Goal: Task Accomplishment & Management: Manage account settings

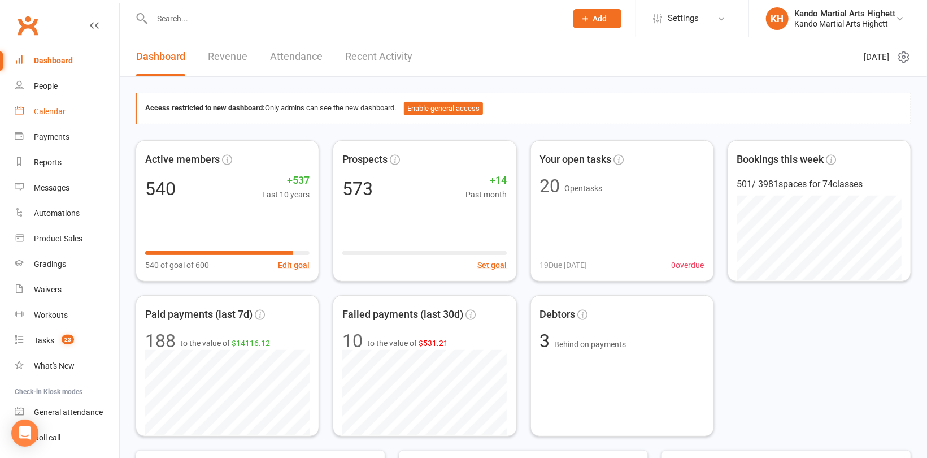
click at [46, 110] on div "Calendar" at bounding box center [50, 111] width 32 height 9
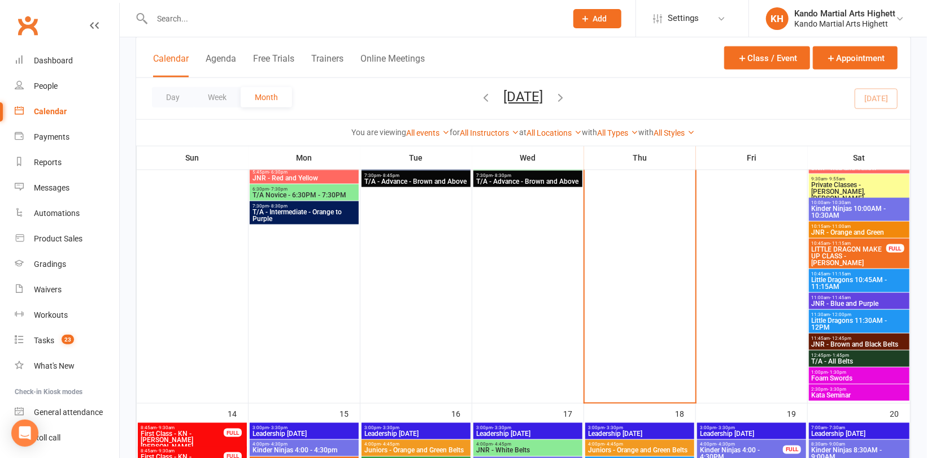
scroll to position [847, 0]
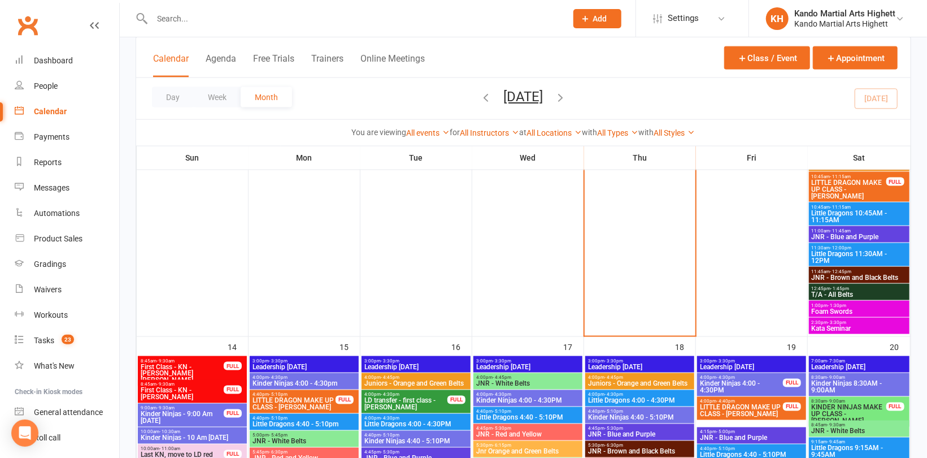
click at [838, 325] on span "Kata Seminar" at bounding box center [859, 328] width 96 height 7
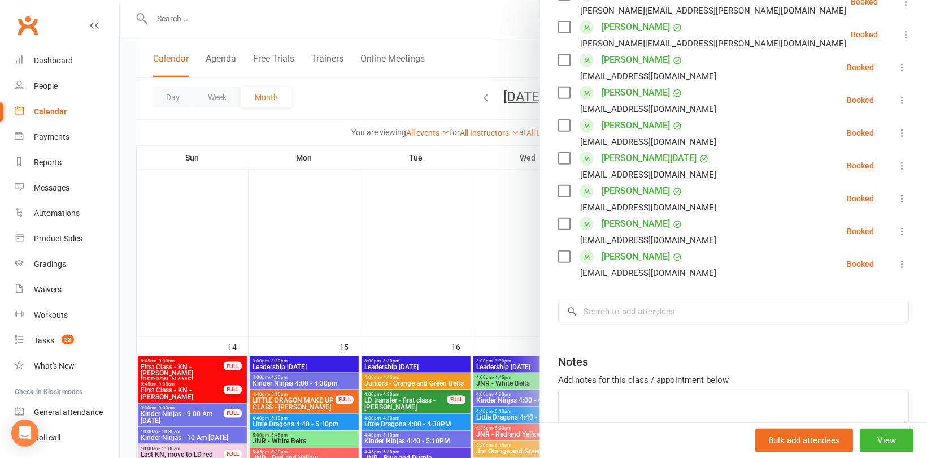
scroll to position [282, 0]
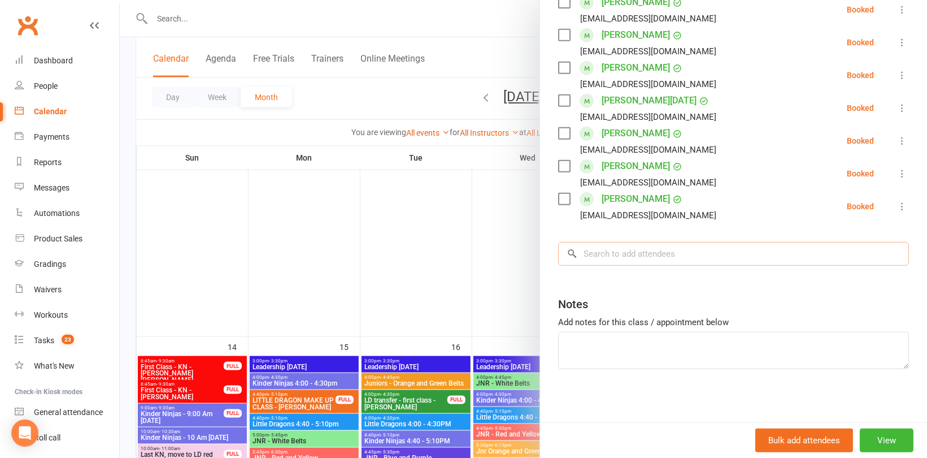
click at [655, 246] on input "search" at bounding box center [733, 254] width 351 height 24
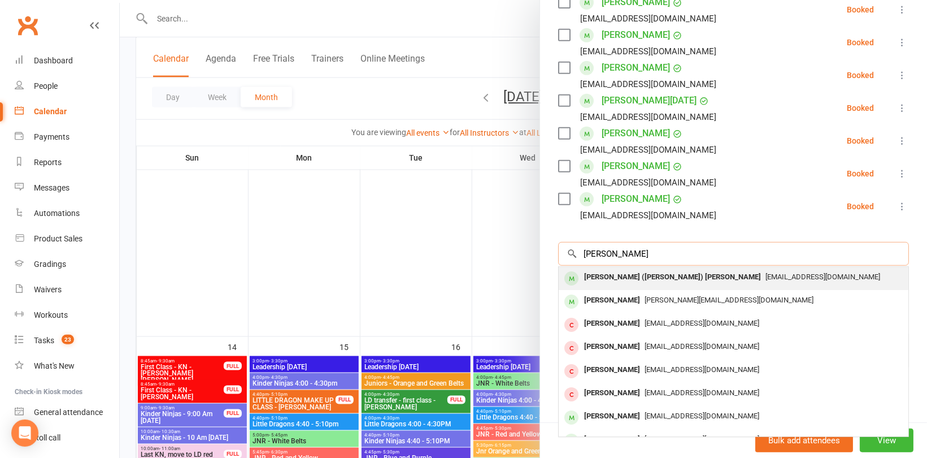
type input "[PERSON_NAME]"
click at [640, 278] on div "[PERSON_NAME] ([PERSON_NAME]) [PERSON_NAME]" at bounding box center [673, 277] width 186 height 16
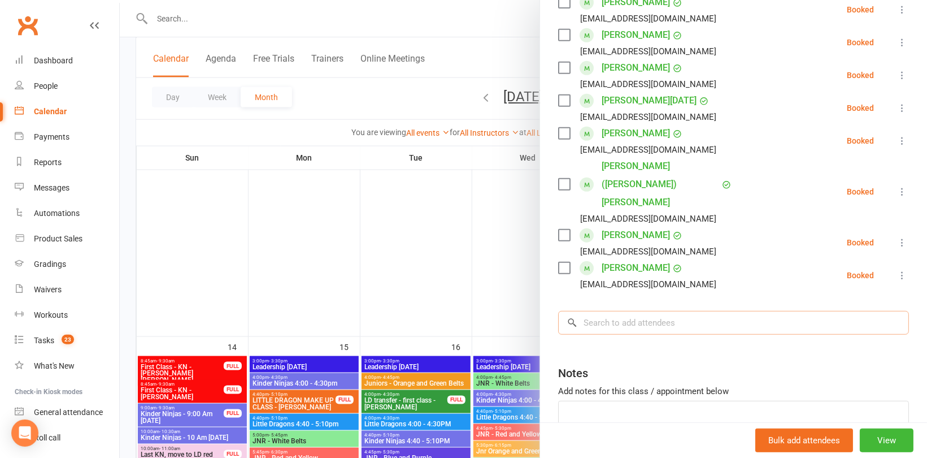
click at [681, 311] on input "search" at bounding box center [733, 323] width 351 height 24
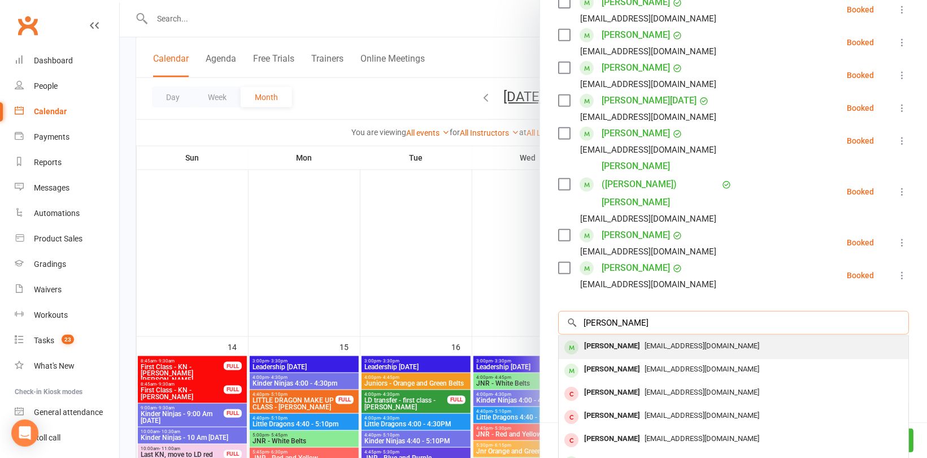
type input "[PERSON_NAME]"
click at [652, 341] on span "[EMAIL_ADDRESS][DOMAIN_NAME]" at bounding box center [702, 345] width 115 height 8
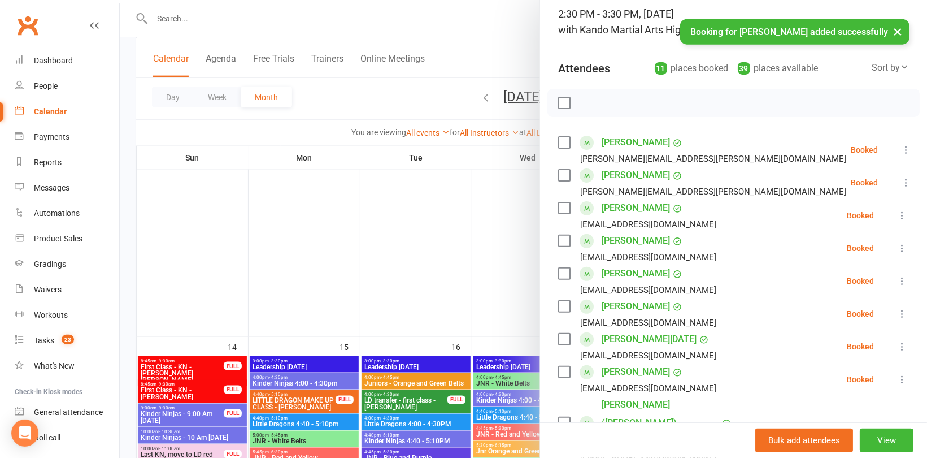
scroll to position [56, 0]
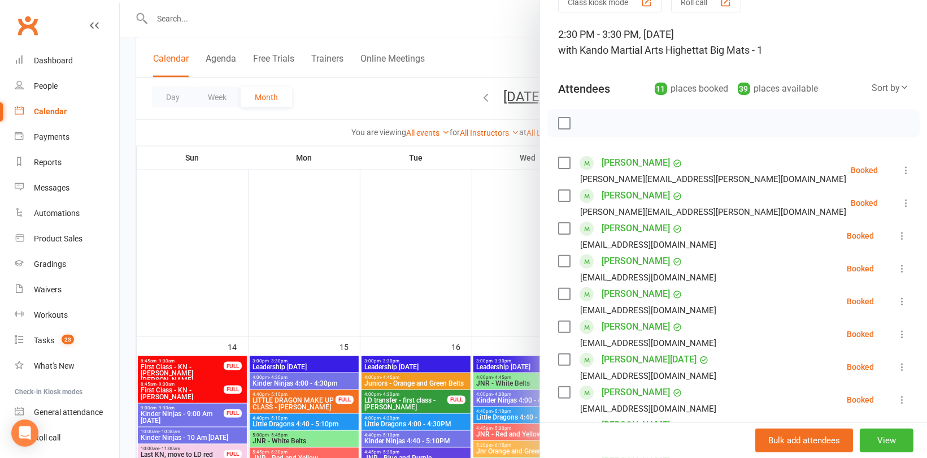
click at [498, 199] on div at bounding box center [523, 229] width 807 height 458
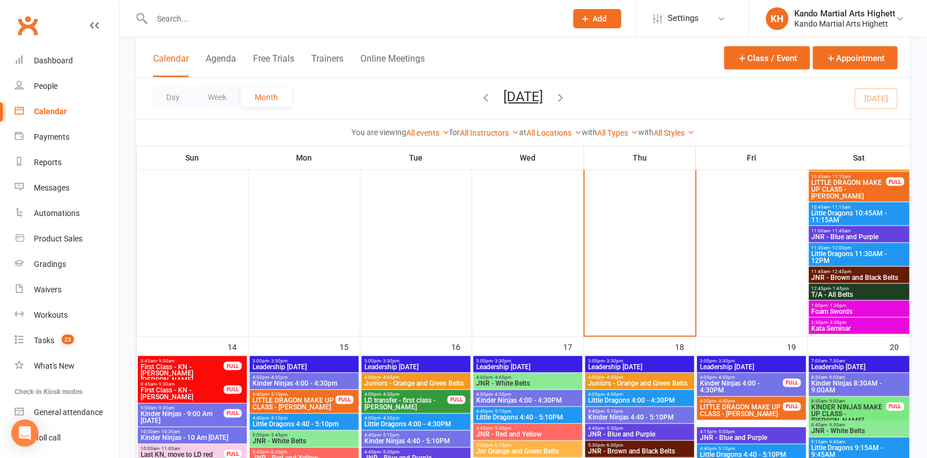
click at [866, 306] on span "1:00pm - 1:30pm" at bounding box center [859, 305] width 96 height 5
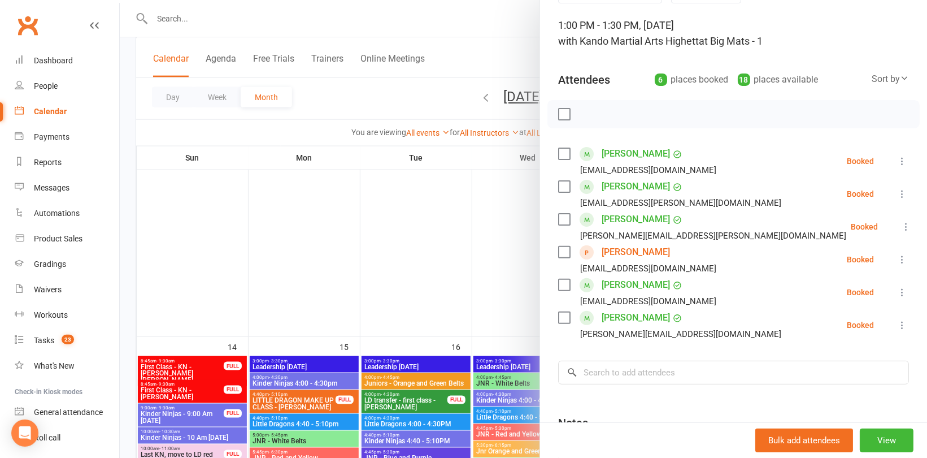
scroll to position [186, 0]
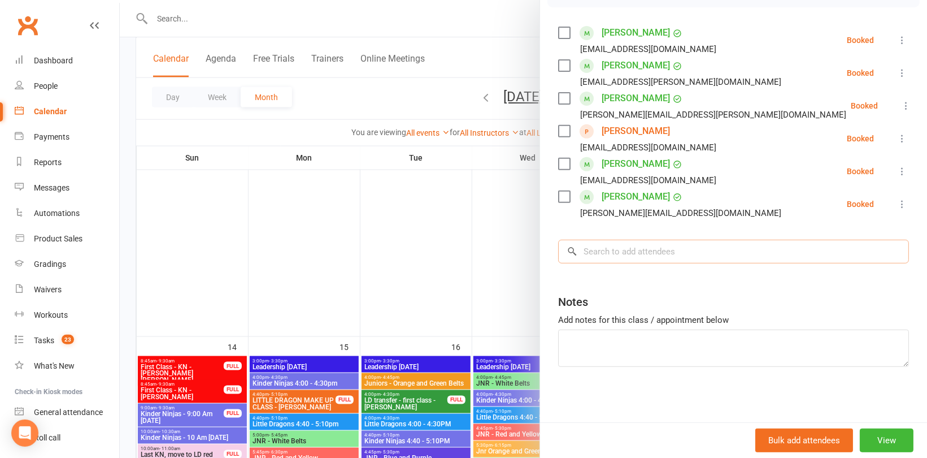
click at [666, 250] on input "search" at bounding box center [733, 252] width 351 height 24
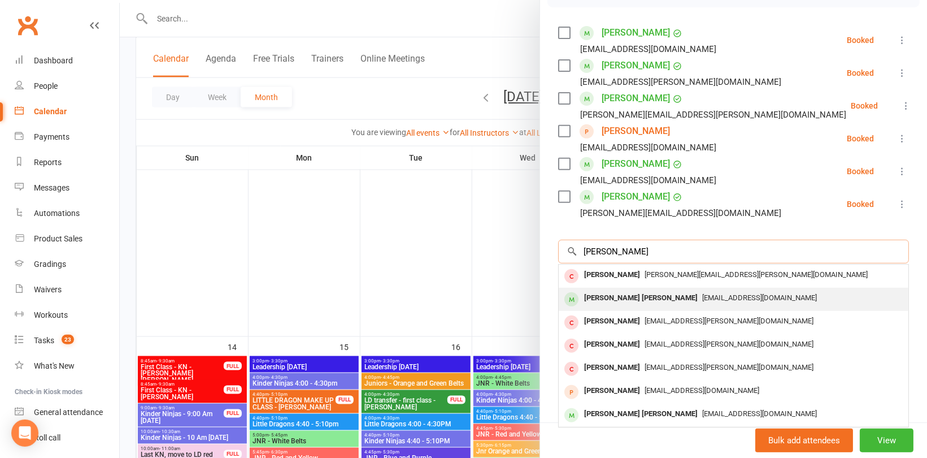
type input "[PERSON_NAME]"
click at [702, 294] on span "[EMAIL_ADDRESS][DOMAIN_NAME]" at bounding box center [759, 297] width 115 height 8
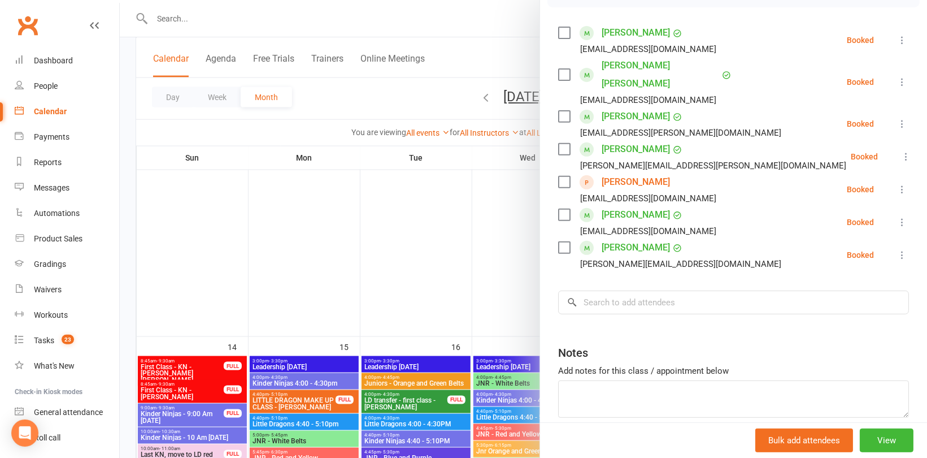
drag, startPoint x: 201, startPoint y: 195, endPoint x: 192, endPoint y: 175, distance: 21.5
click at [201, 193] on div at bounding box center [523, 229] width 807 height 458
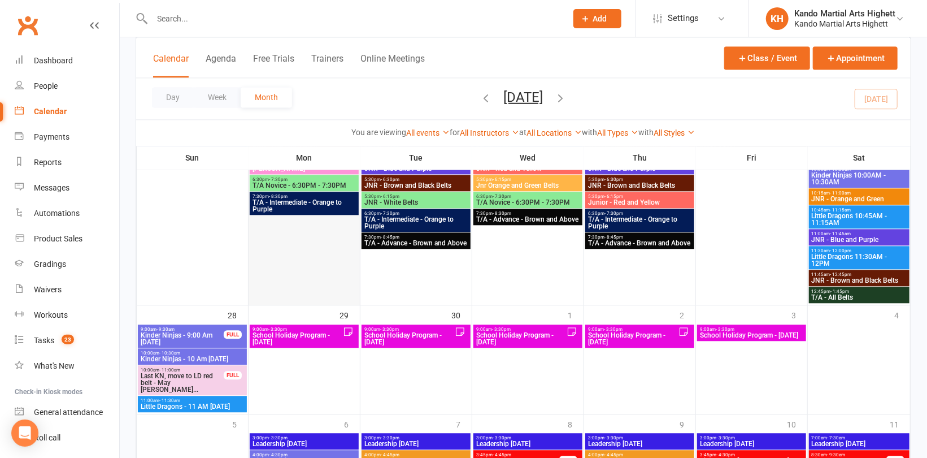
scroll to position [1525, 0]
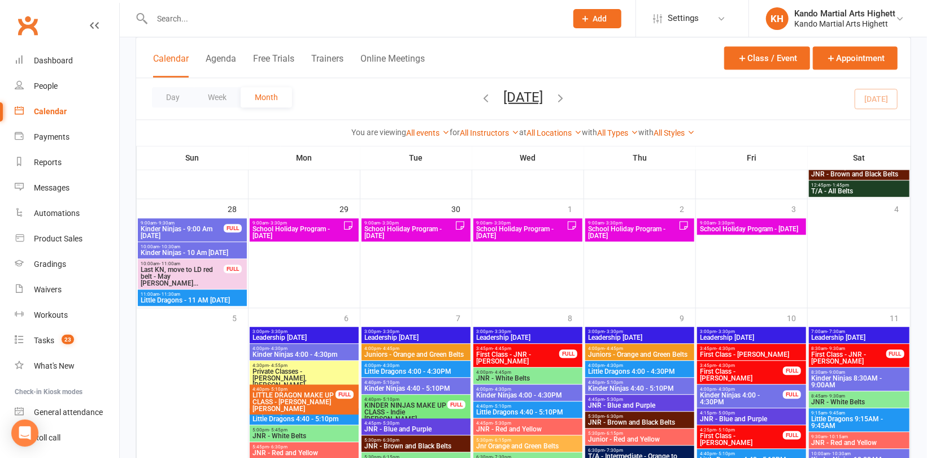
click at [306, 225] on span "School Holiday Program - [DATE]" at bounding box center [297, 232] width 91 height 14
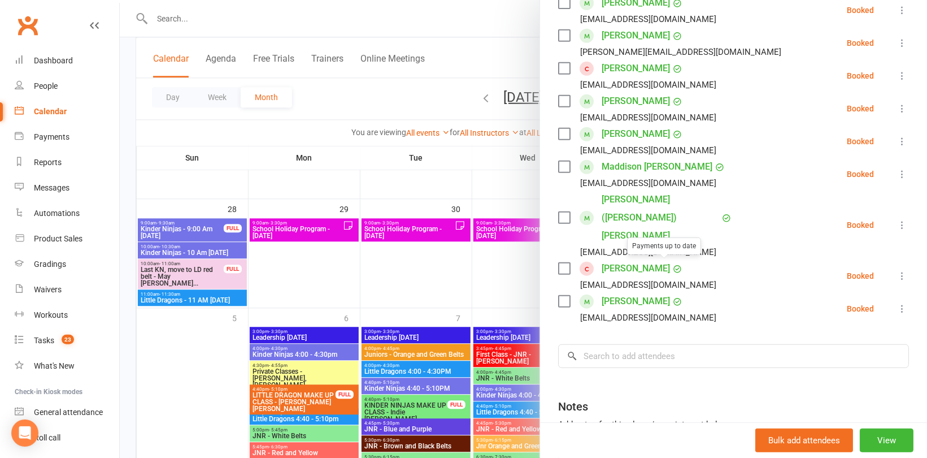
scroll to position [339, 0]
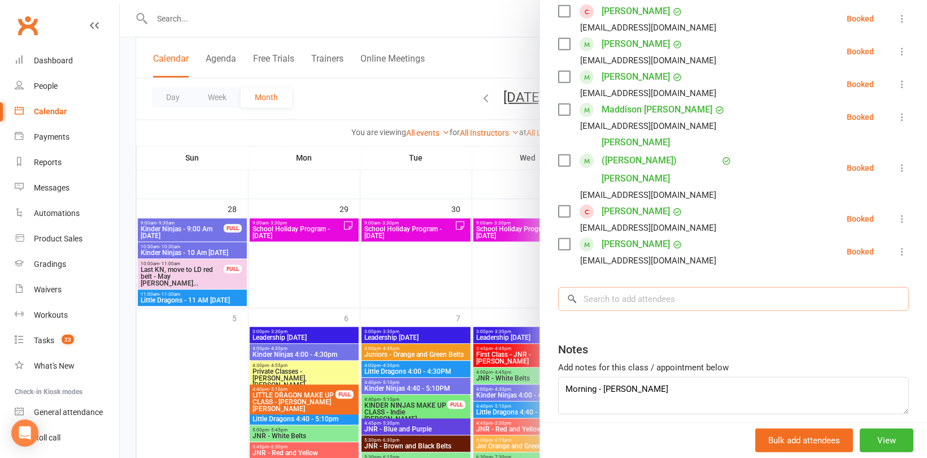
click at [651, 287] on input "search" at bounding box center [733, 299] width 351 height 24
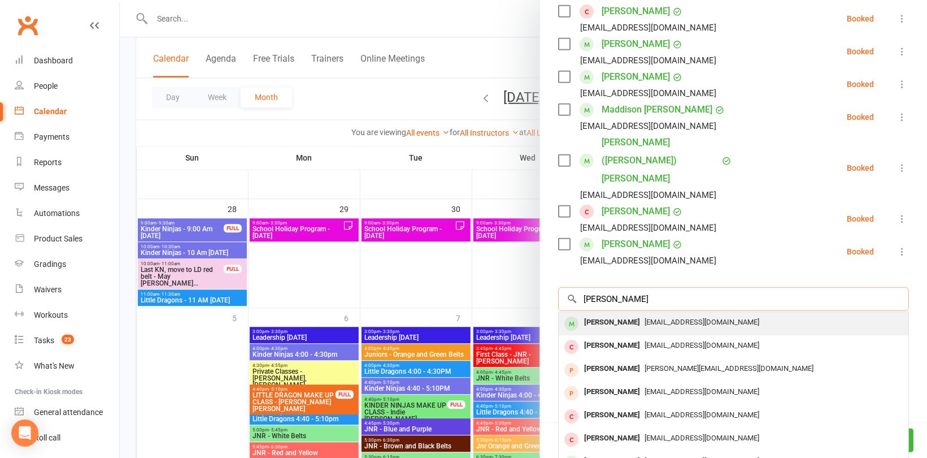
type input "[PERSON_NAME]"
click at [643, 314] on div "[EMAIL_ADDRESS][DOMAIN_NAME]" at bounding box center [733, 322] width 341 height 16
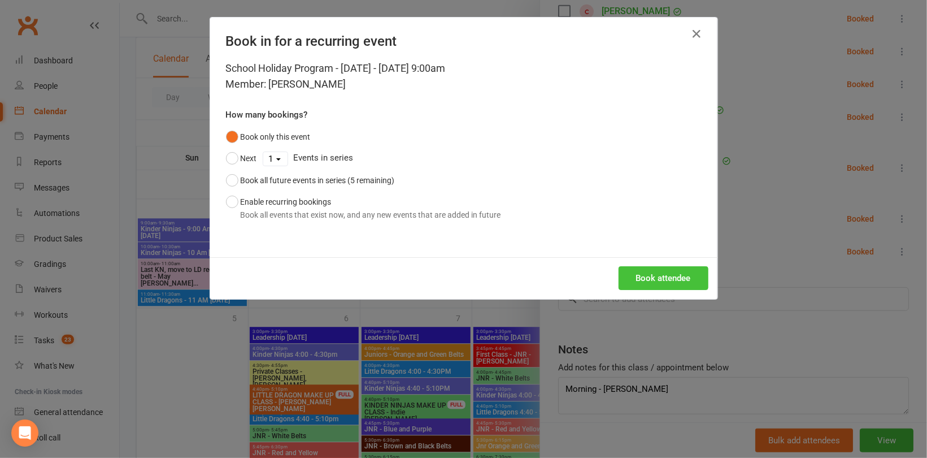
click at [647, 269] on button "Book attendee" at bounding box center [664, 278] width 90 height 24
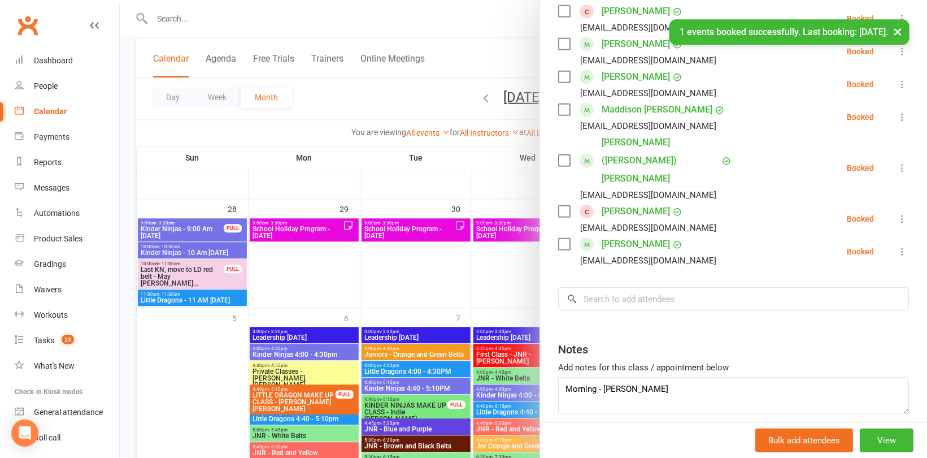
scroll to position [372, 0]
click at [632, 287] on input "search" at bounding box center [733, 299] width 351 height 24
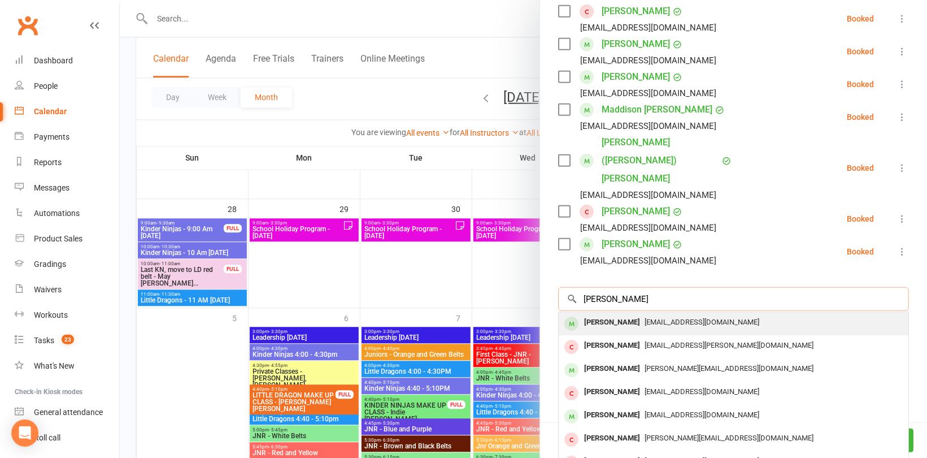
type input "[PERSON_NAME]"
click at [631, 314] on div "[PERSON_NAME]" at bounding box center [612, 322] width 65 height 16
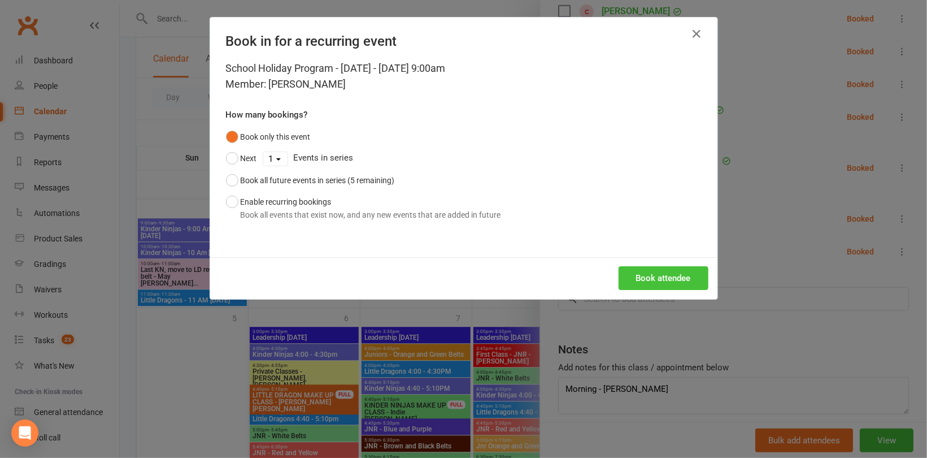
drag, startPoint x: 671, startPoint y: 277, endPoint x: 652, endPoint y: 277, distance: 18.6
click at [671, 277] on button "Book attendee" at bounding box center [664, 278] width 90 height 24
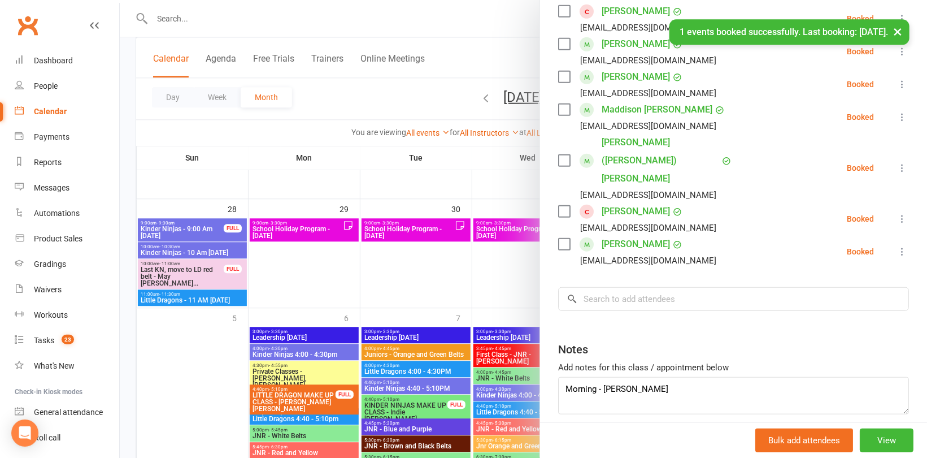
scroll to position [405, 0]
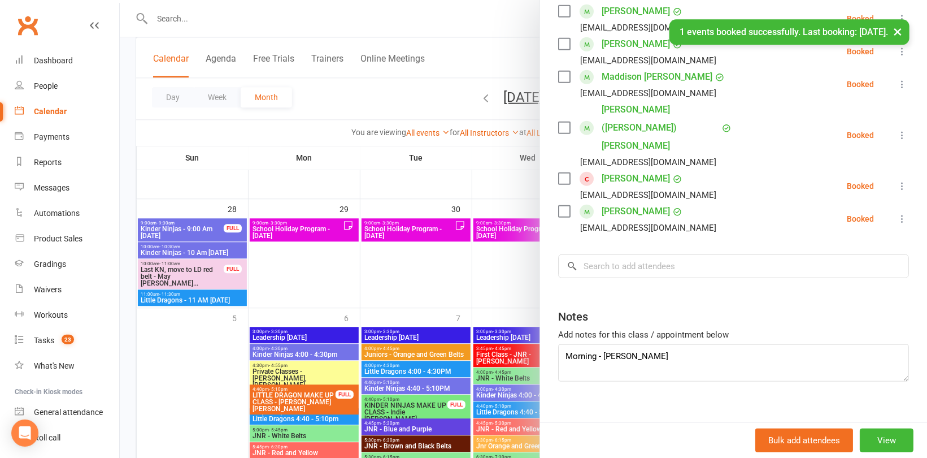
click at [418, 263] on div at bounding box center [523, 229] width 807 height 458
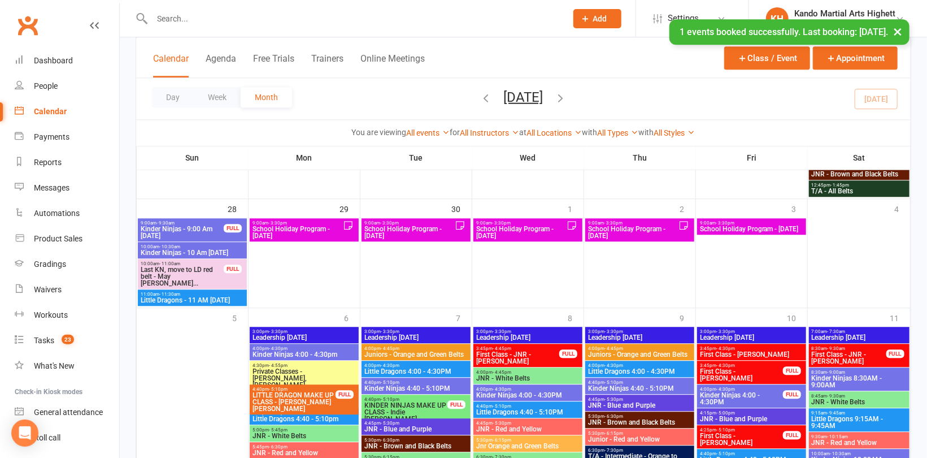
click at [525, 232] on span "School Holiday Program - [DATE]" at bounding box center [521, 232] width 91 height 14
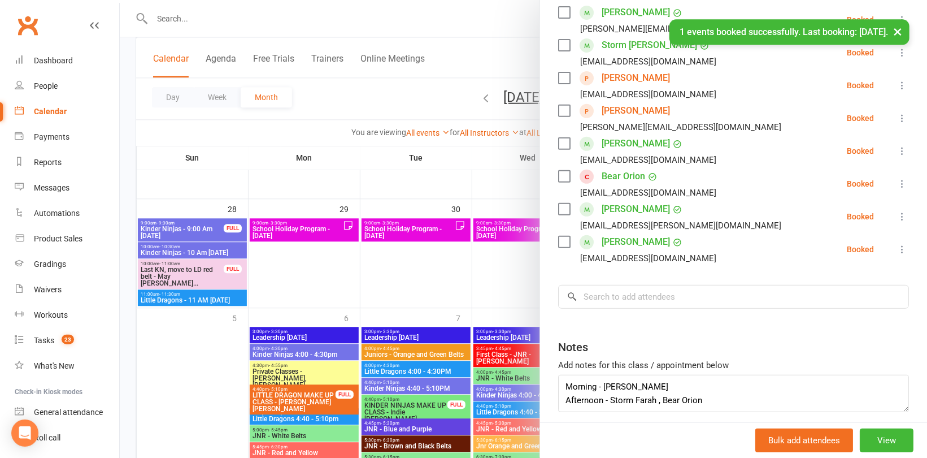
scroll to position [252, 0]
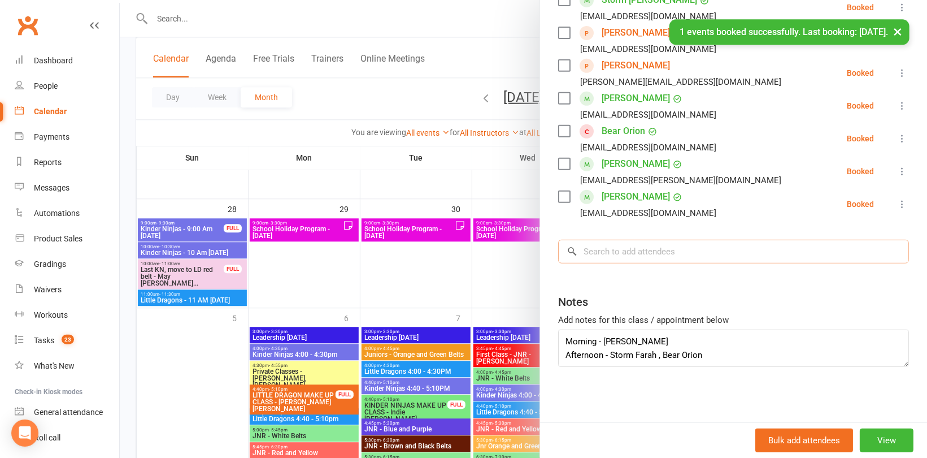
click at [638, 255] on input "search" at bounding box center [733, 252] width 351 height 24
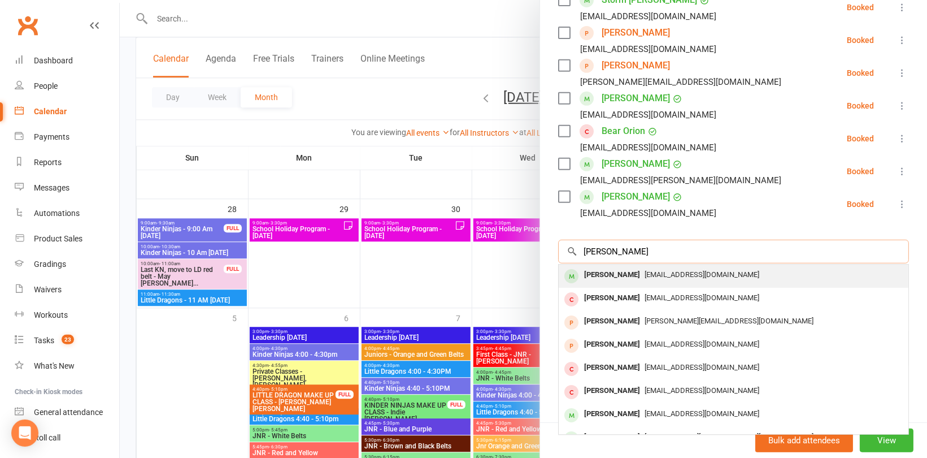
type input "[PERSON_NAME]"
click at [632, 268] on div "[PERSON_NAME]" at bounding box center [612, 275] width 65 height 16
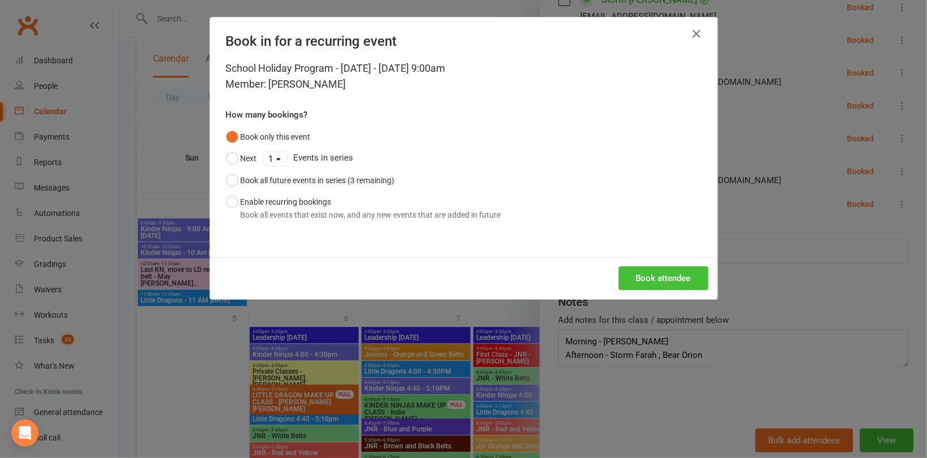
click at [631, 269] on button "Book attendee" at bounding box center [664, 278] width 90 height 24
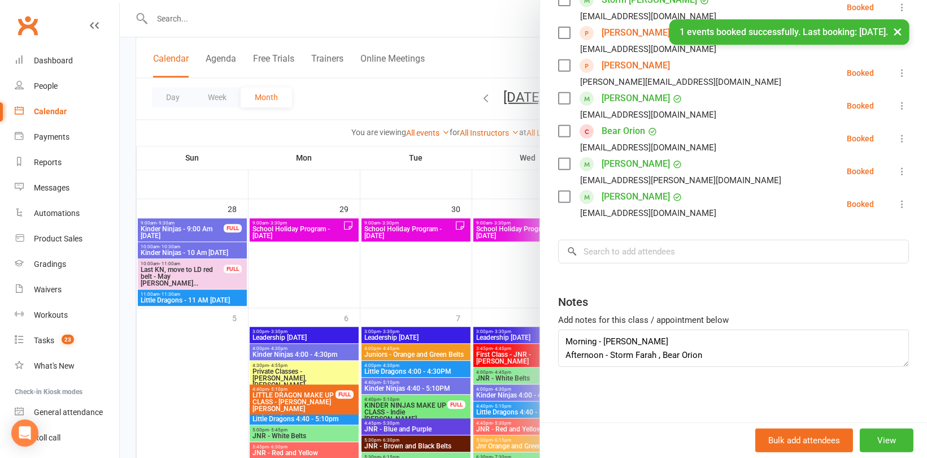
scroll to position [285, 0]
click at [629, 255] on input "search" at bounding box center [733, 252] width 351 height 24
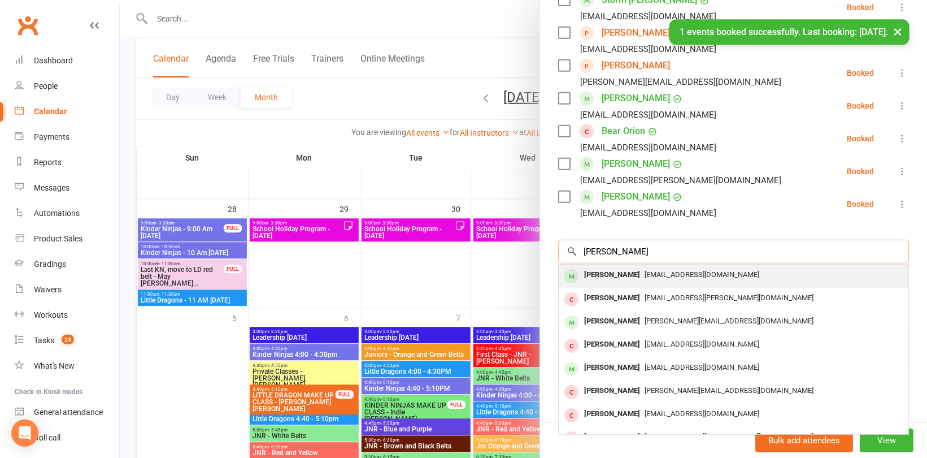
type input "[PERSON_NAME]"
click at [628, 268] on div "[PERSON_NAME]" at bounding box center [612, 275] width 65 height 16
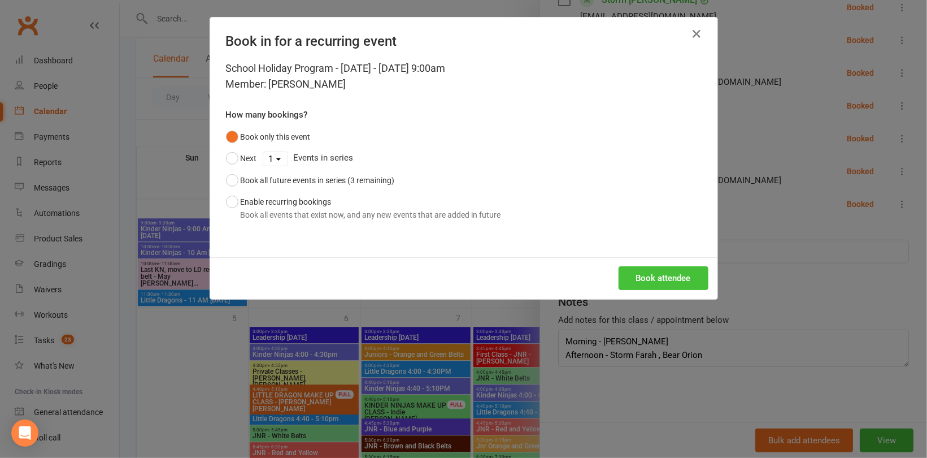
drag, startPoint x: 642, startPoint y: 272, endPoint x: 633, endPoint y: 266, distance: 11.0
click at [641, 270] on button "Book attendee" at bounding box center [664, 278] width 90 height 24
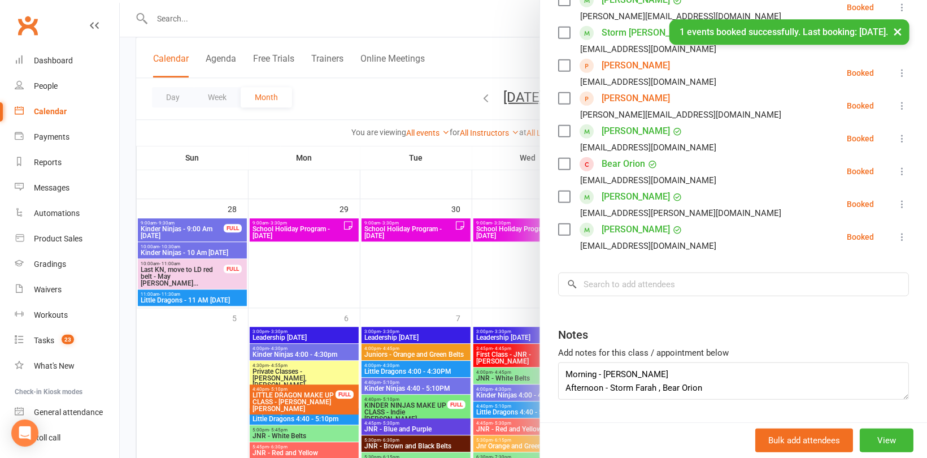
scroll to position [318, 0]
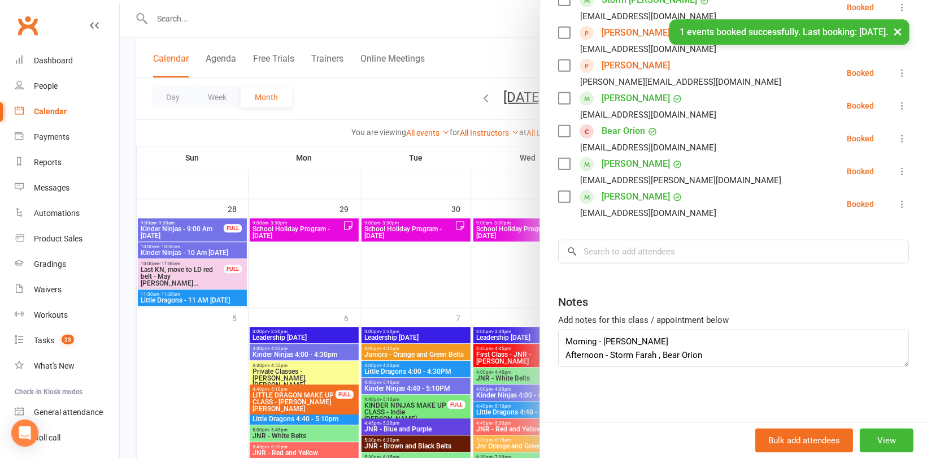
click at [318, 105] on div at bounding box center [523, 229] width 807 height 458
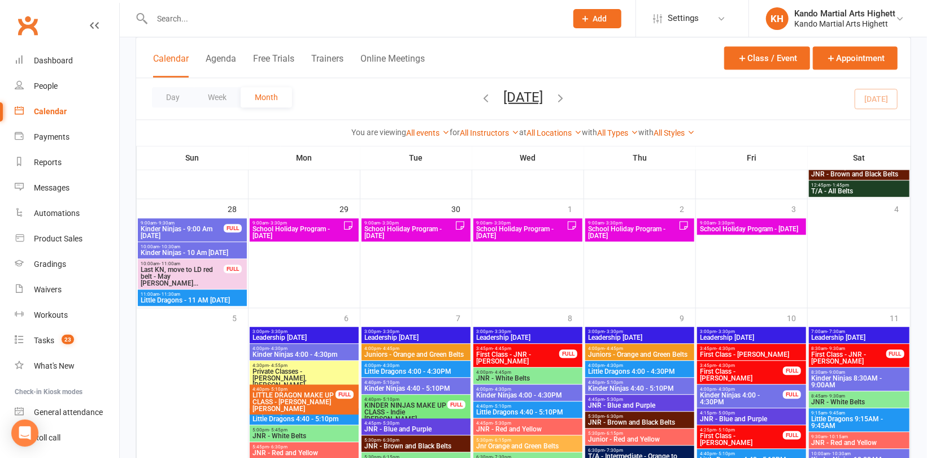
click at [654, 234] on span "School Holiday Program - [DATE]" at bounding box center [633, 232] width 91 height 14
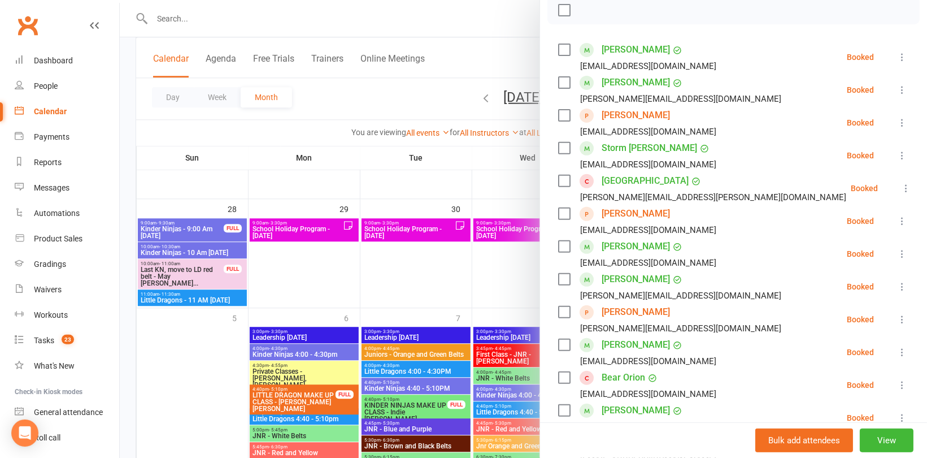
scroll to position [395, 0]
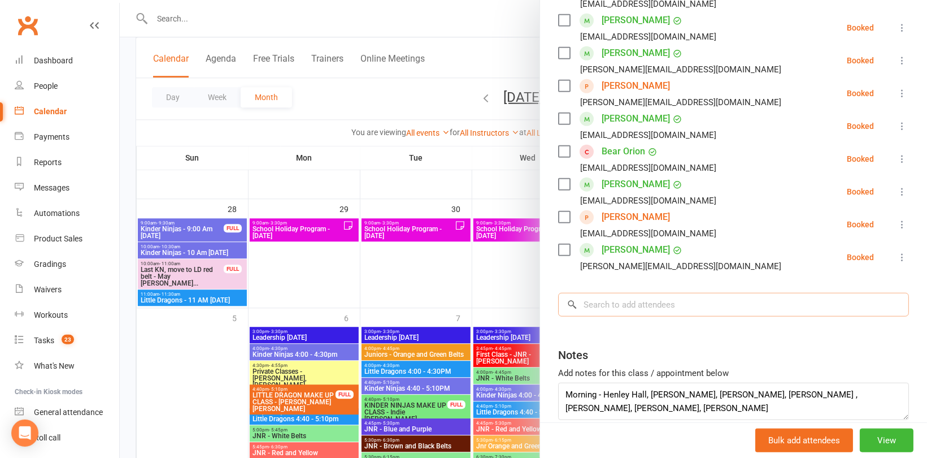
click at [621, 298] on input "search" at bounding box center [733, 305] width 351 height 24
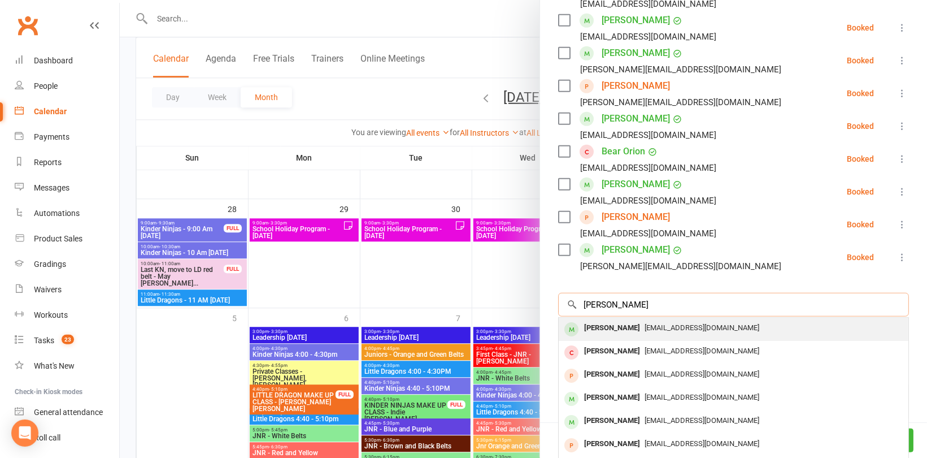
type input "[PERSON_NAME]"
click at [600, 327] on div "[PERSON_NAME]" at bounding box center [612, 328] width 65 height 16
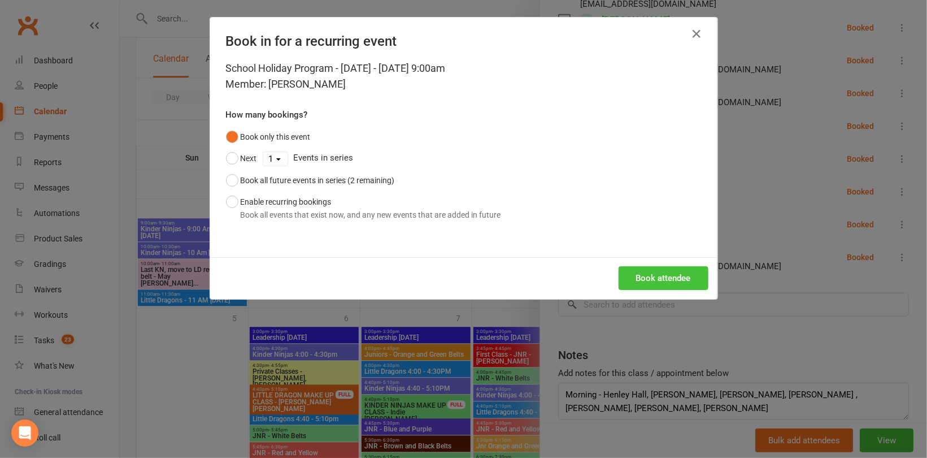
click at [664, 282] on button "Book attendee" at bounding box center [664, 278] width 90 height 24
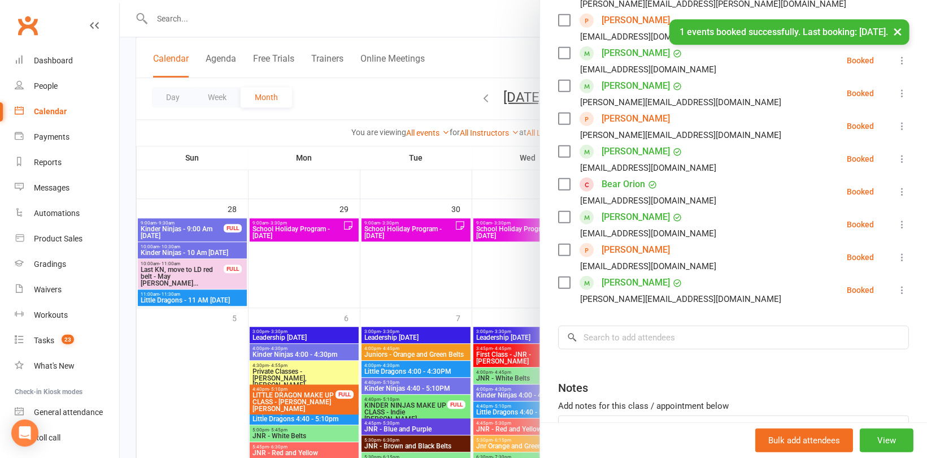
scroll to position [428, 0]
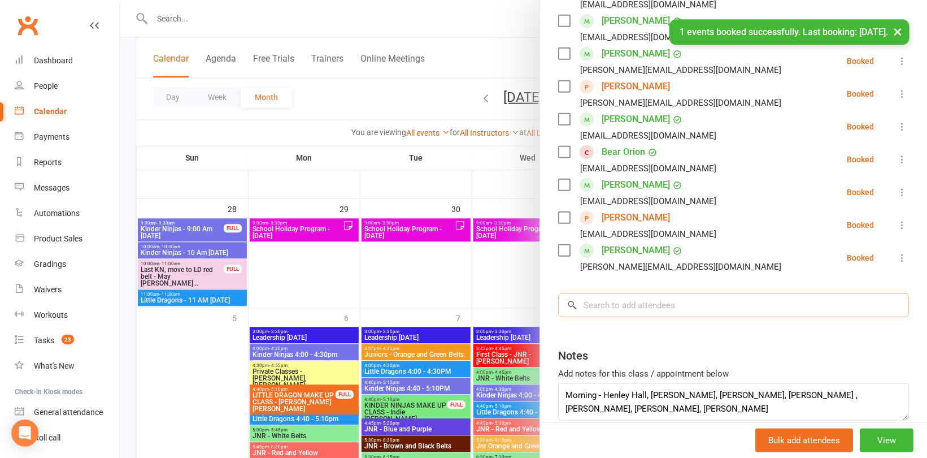
click at [605, 308] on input "search" at bounding box center [733, 305] width 351 height 24
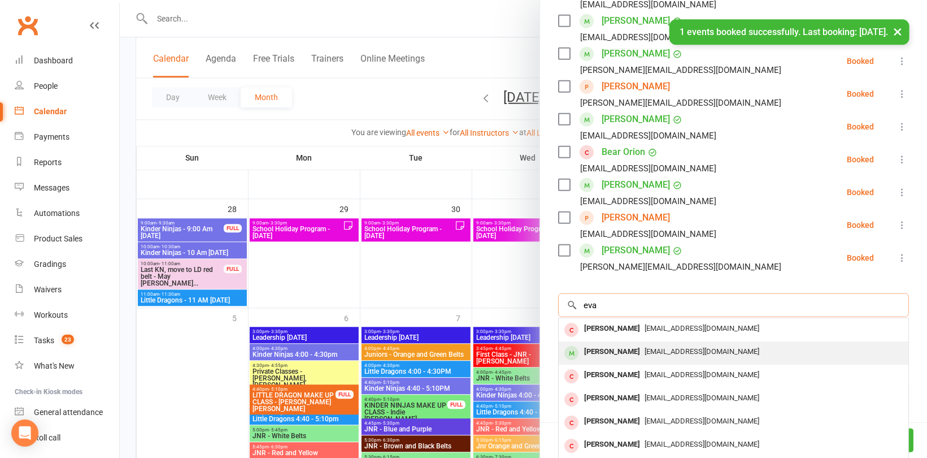
type input "eva"
click at [645, 353] on span "[EMAIL_ADDRESS][DOMAIN_NAME]" at bounding box center [702, 351] width 115 height 8
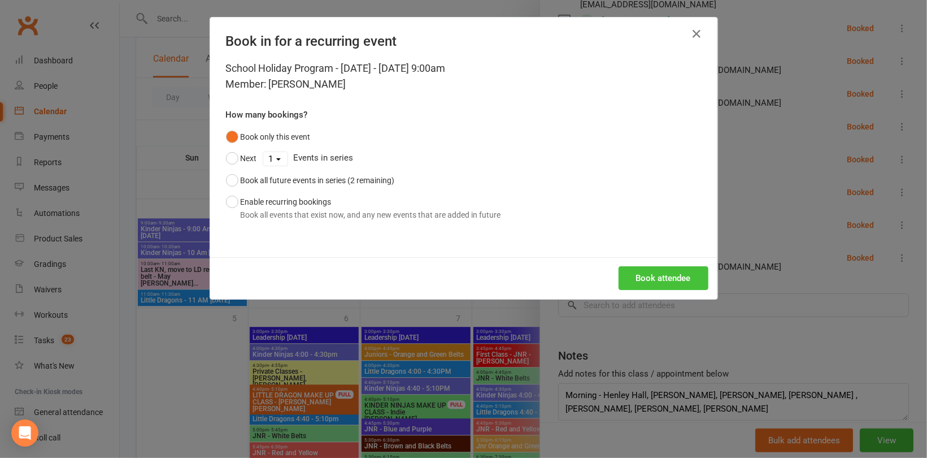
click at [662, 272] on button "Book attendee" at bounding box center [664, 278] width 90 height 24
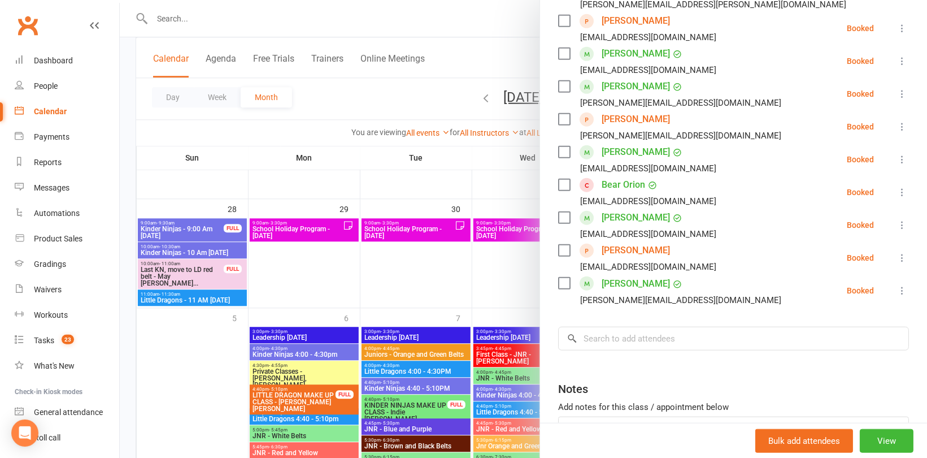
scroll to position [460, 0]
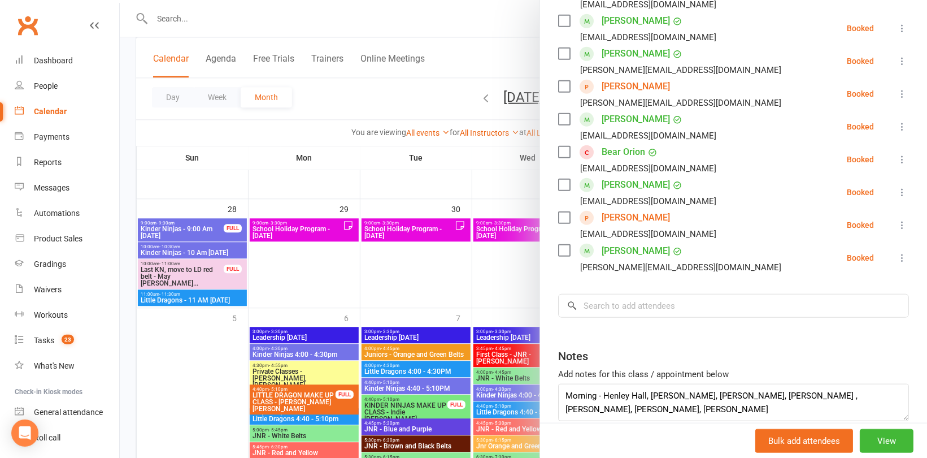
click at [247, 176] on div at bounding box center [523, 229] width 807 height 458
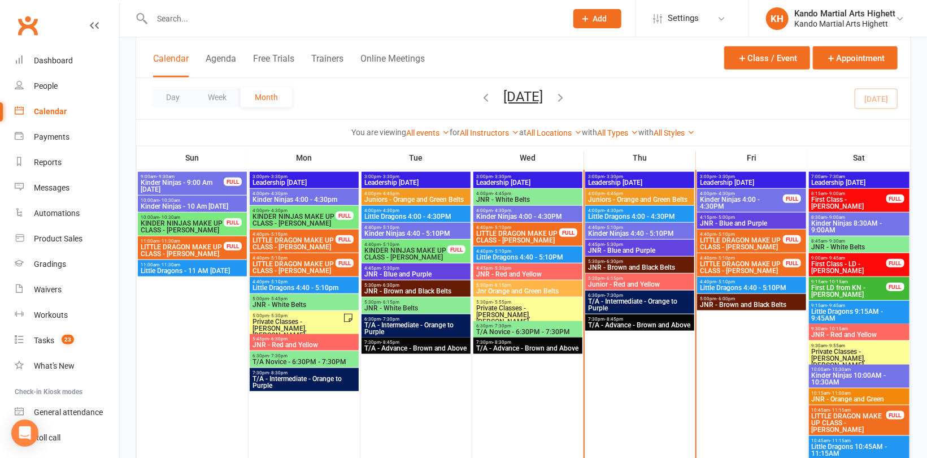
scroll to position [621, 0]
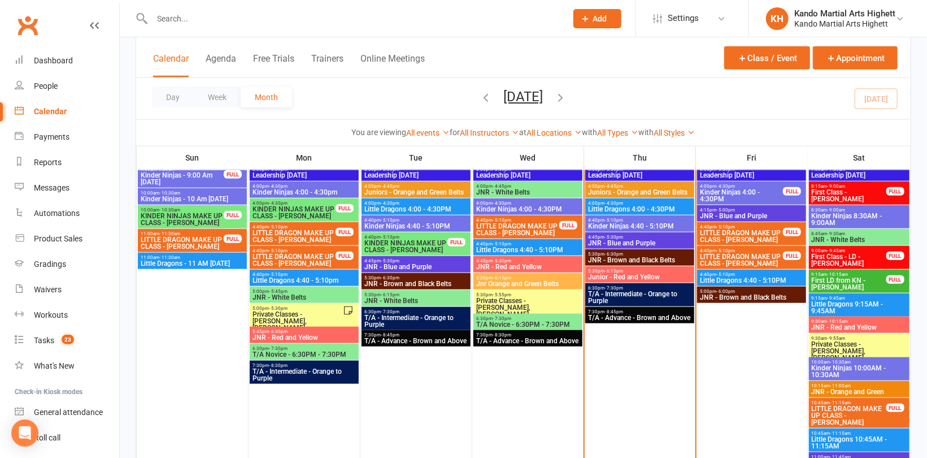
click at [168, 25] on input "text" at bounding box center [354, 19] width 410 height 16
paste input "[PERSON_NAME]"
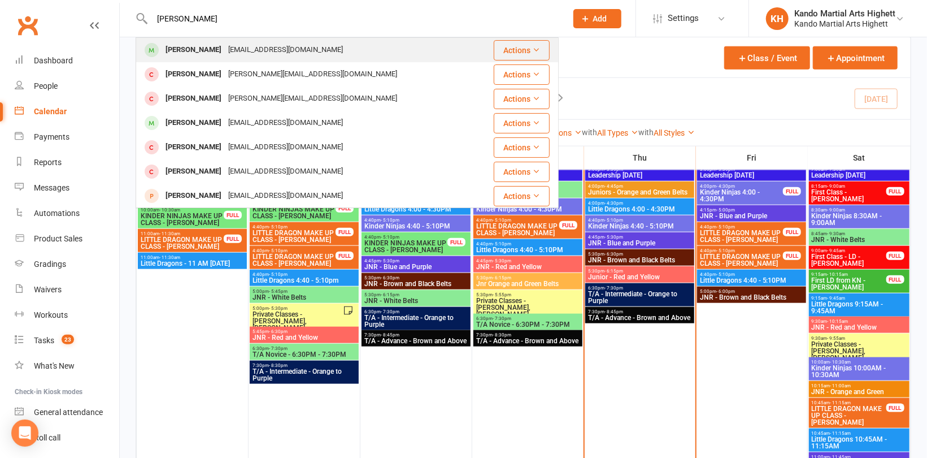
type input "[PERSON_NAME]"
click at [193, 47] on div "[PERSON_NAME]" at bounding box center [193, 50] width 63 height 16
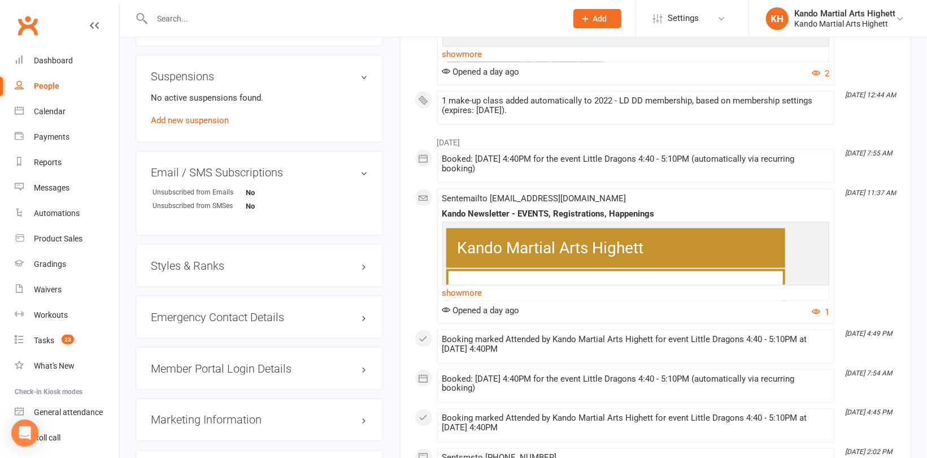
scroll to position [847, 0]
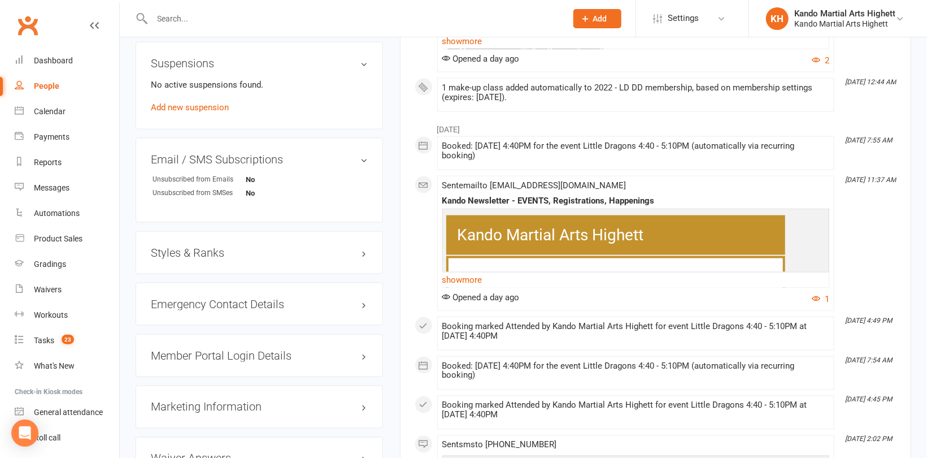
click at [194, 254] on h3 "Styles & Ranks" at bounding box center [259, 252] width 217 height 12
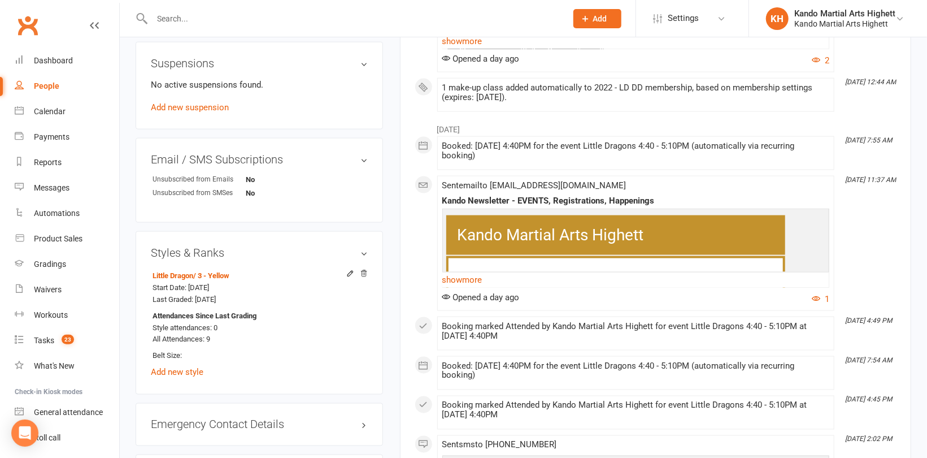
scroll to position [904, 0]
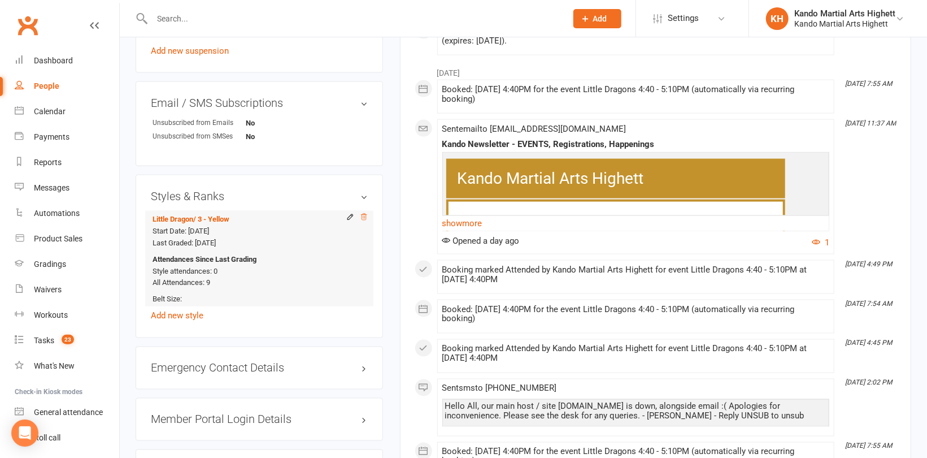
click at [365, 215] on icon at bounding box center [364, 217] width 8 height 8
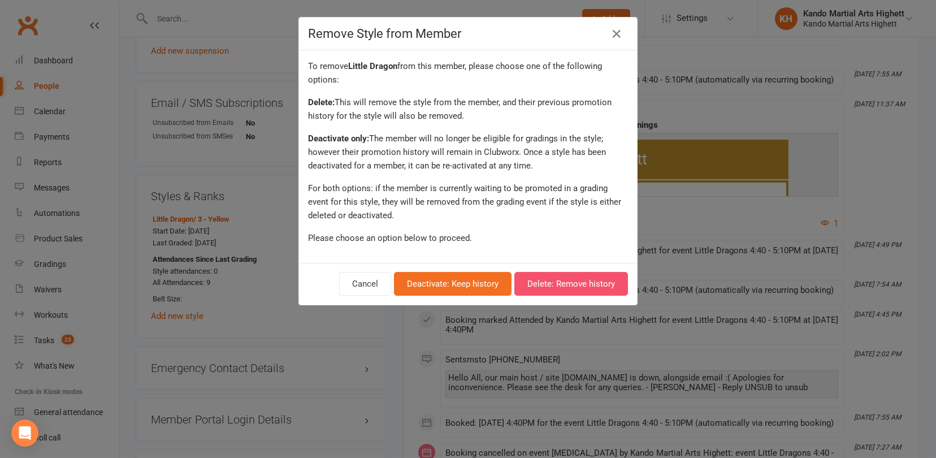
click at [572, 274] on button "Delete: Remove history" at bounding box center [571, 284] width 114 height 24
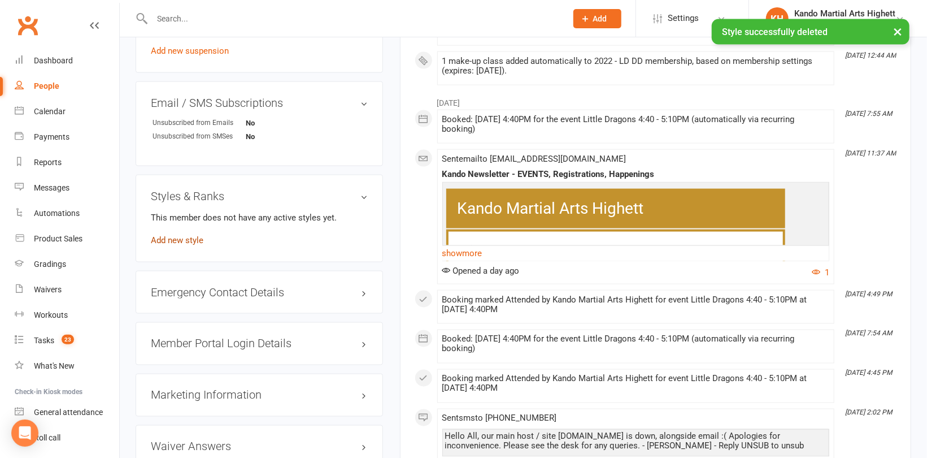
click at [182, 236] on link "Add new style" at bounding box center [177, 240] width 53 height 10
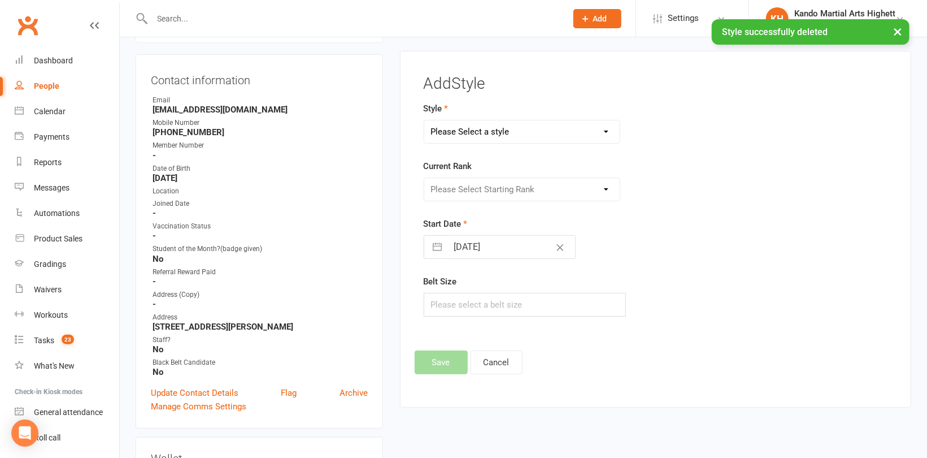
scroll to position [96, 0]
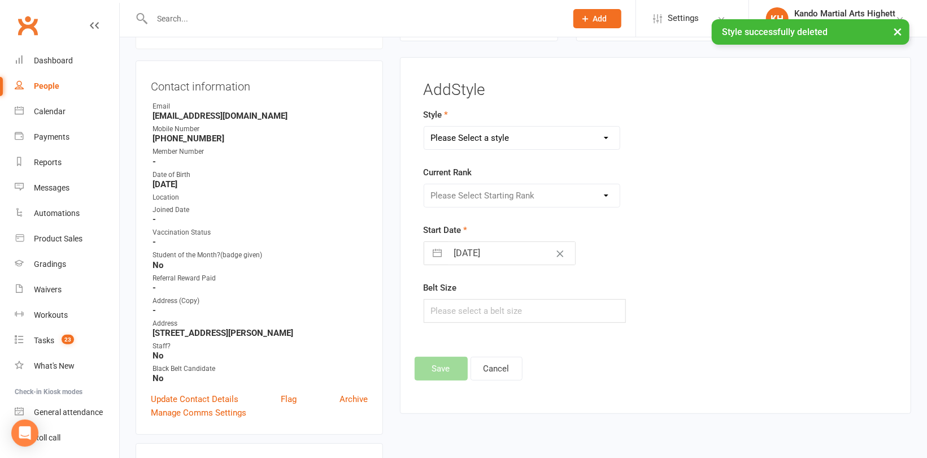
click at [488, 136] on select "Please Select a style [PERSON_NAME] Ninja Leadership Little Dragon Teen and Adu…" at bounding box center [521, 138] width 195 height 23
select select "1194"
click at [424, 127] on select "Please Select a style [PERSON_NAME] Ninja Leadership Little Dragon Teen and Adu…" at bounding box center [521, 138] width 195 height 23
click at [484, 194] on select "Please Select Starting Rank 1 - White 2 - Red 3 - Yellow 4 - Orange 5 - Green 6…" at bounding box center [521, 195] width 195 height 23
select select "18380"
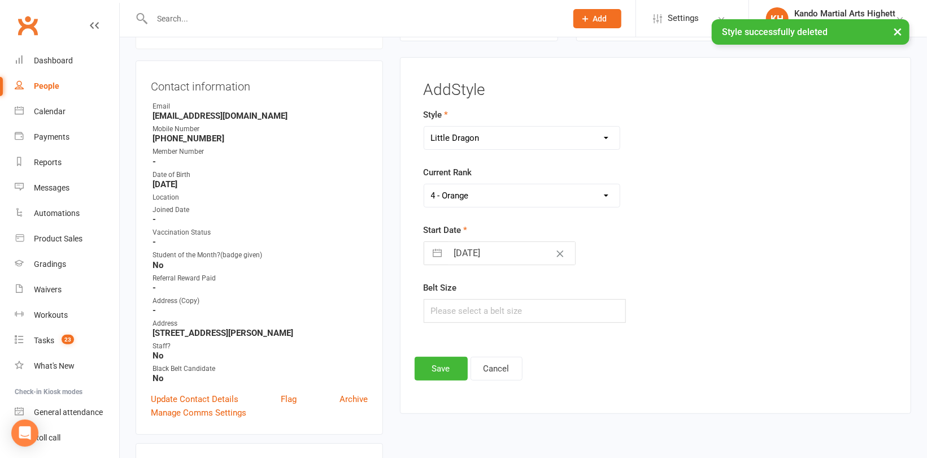
click at [424, 184] on select "Please Select Starting Rank 1 - White 2 - Red 3 - Yellow 4 - Orange 5 - Green 6…" at bounding box center [521, 195] width 195 height 23
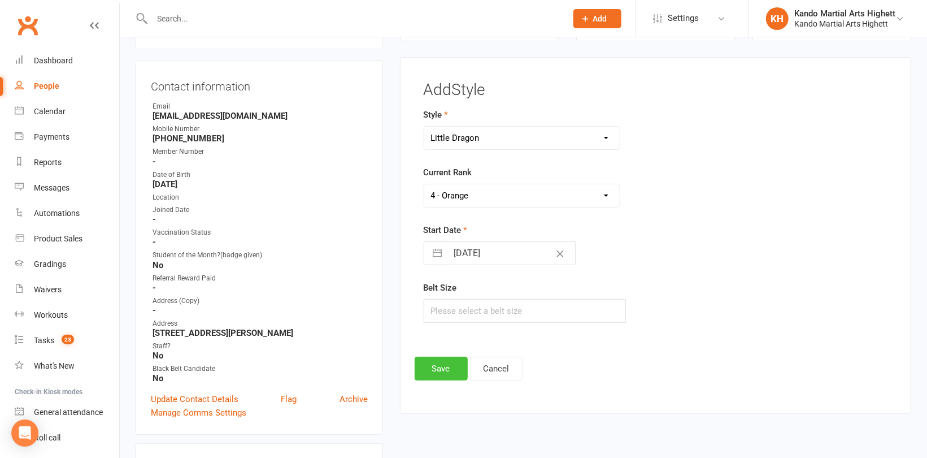
click at [445, 358] on button "Save" at bounding box center [441, 368] width 53 height 24
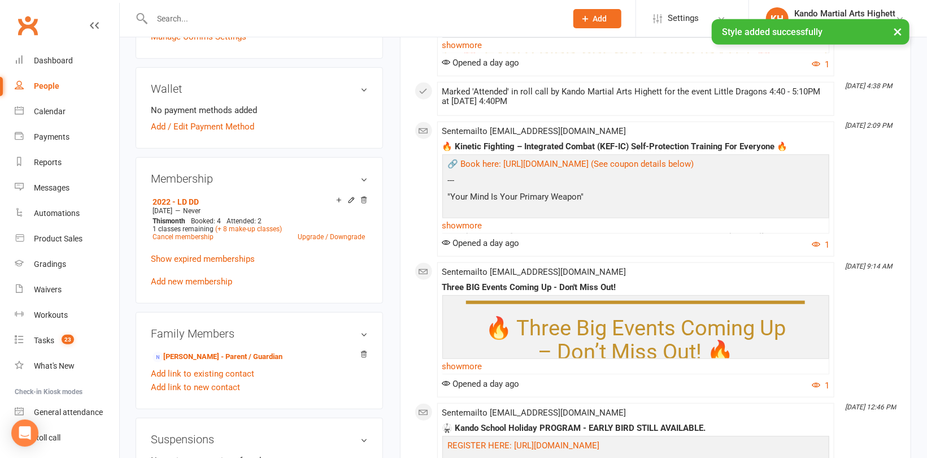
scroll to position [492, 0]
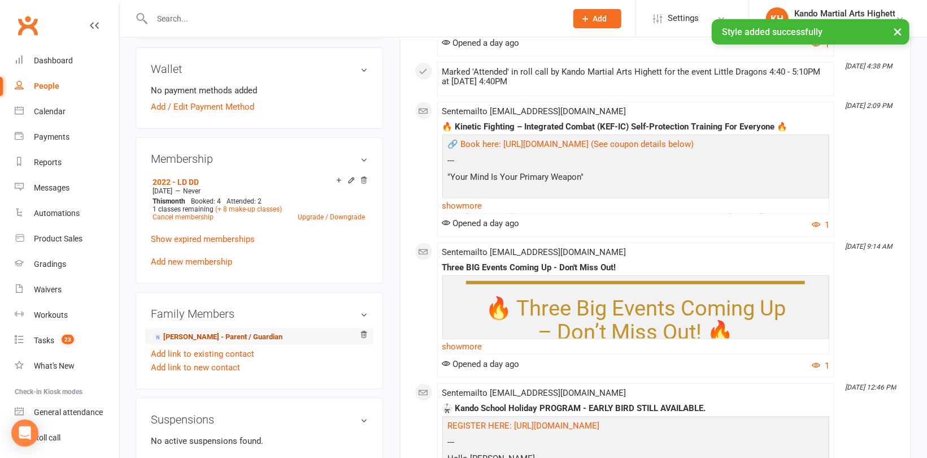
click at [191, 342] on link "[PERSON_NAME] - Parent / Guardian" at bounding box center [218, 337] width 130 height 12
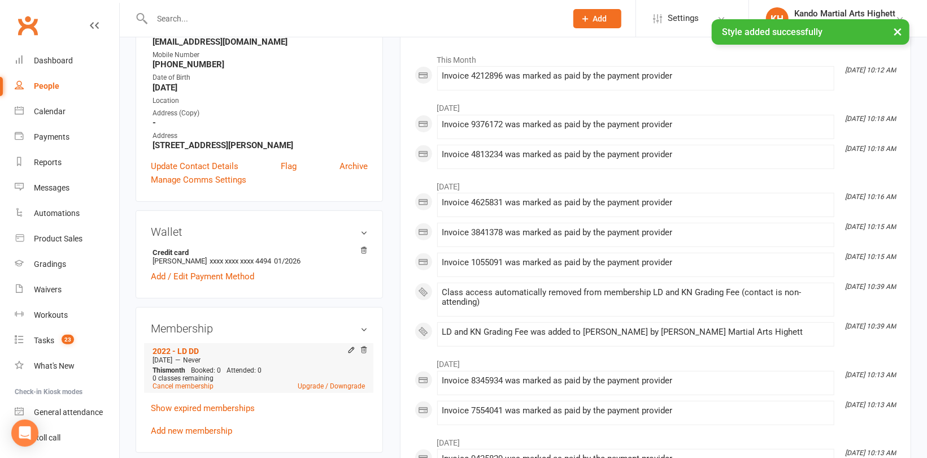
scroll to position [169, 0]
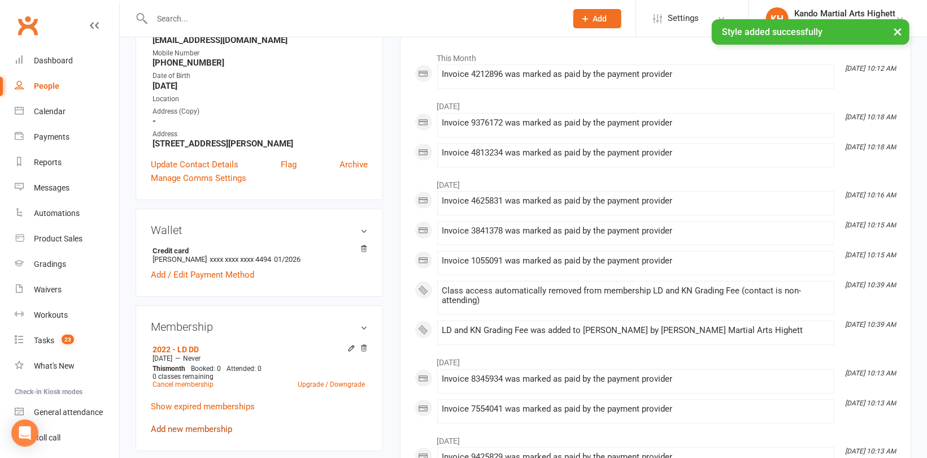
click at [186, 427] on link "Add new membership" at bounding box center [191, 429] width 81 height 10
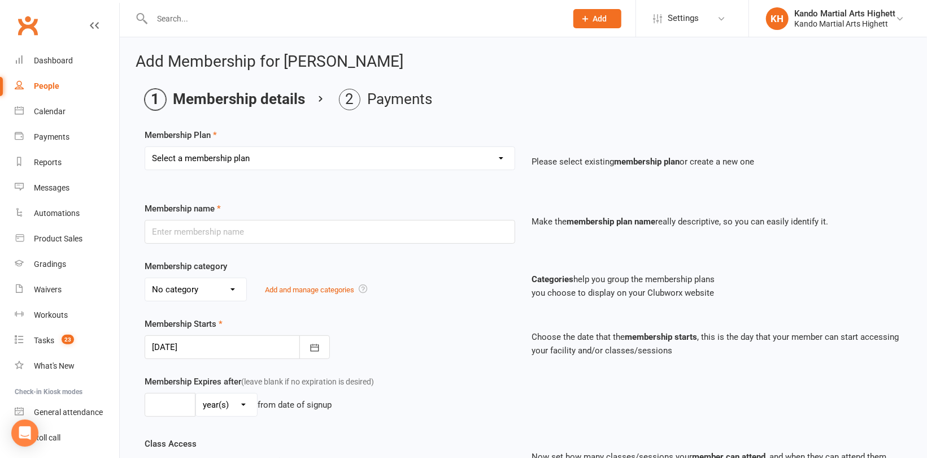
click at [252, 165] on select "Select a membership plan Create new Membership Plan Starter Program - 4 weeks p…" at bounding box center [329, 158] width 369 height 23
select select "17"
click at [145, 147] on select "Select a membership plan Create new Membership Plan Starter Program - 4 weeks p…" at bounding box center [329, 158] width 369 height 23
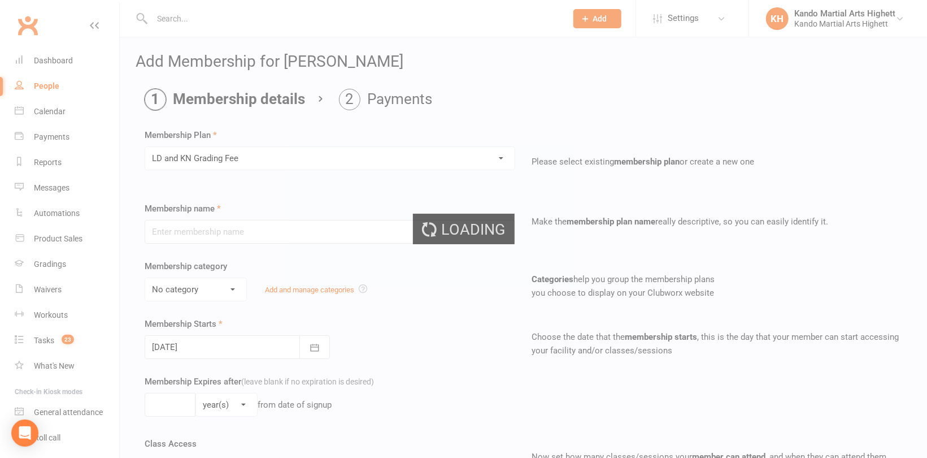
type input "LD and KN Grading Fee"
select select "10"
type input "1"
select select "0"
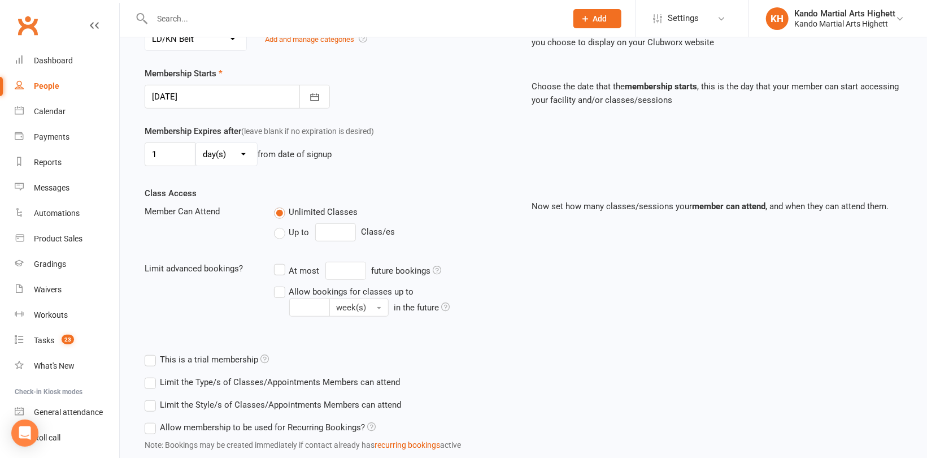
scroll to position [325, 0]
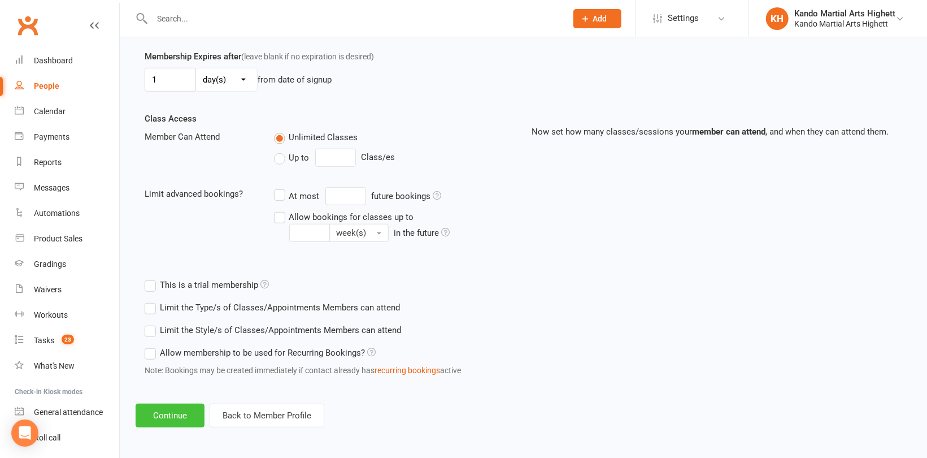
click at [185, 407] on button "Continue" at bounding box center [170, 415] width 69 height 24
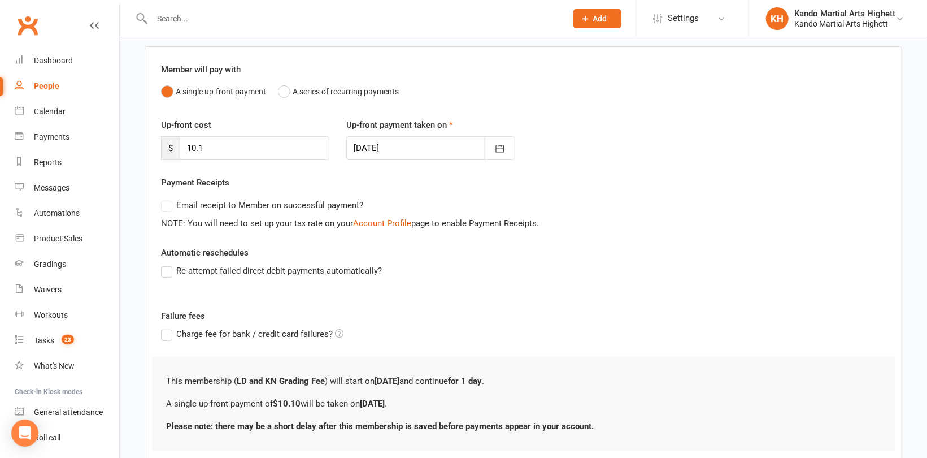
scroll to position [156, 0]
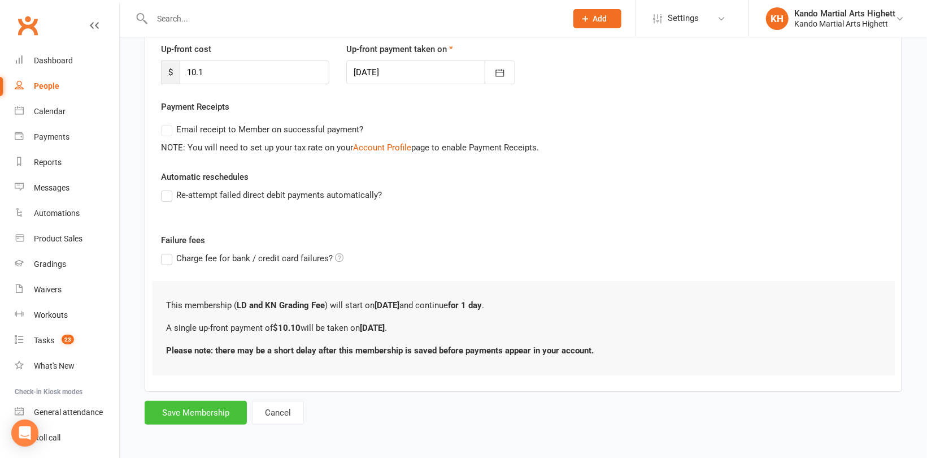
click at [201, 413] on button "Save Membership" at bounding box center [196, 413] width 102 height 24
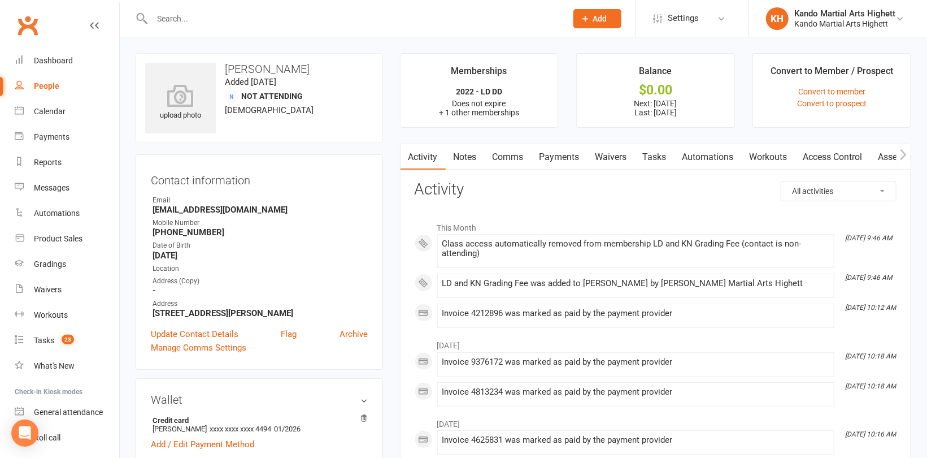
click at [193, 18] on input "text" at bounding box center [354, 19] width 410 height 16
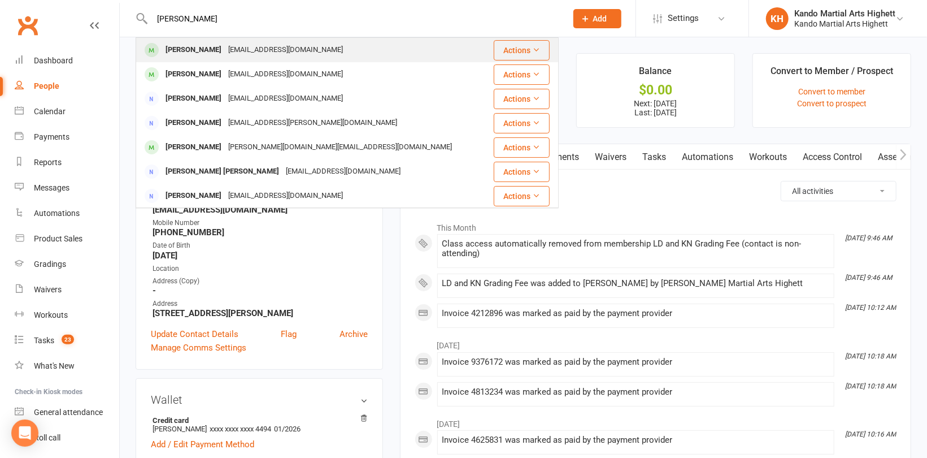
type input "[PERSON_NAME]"
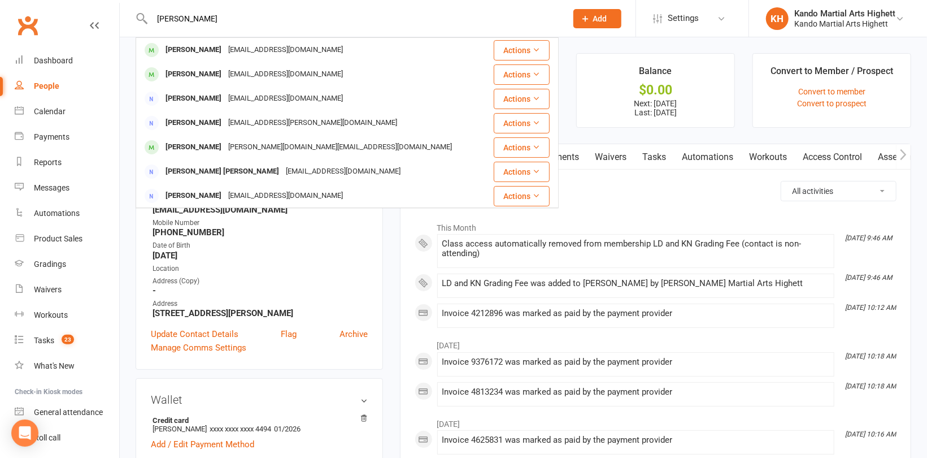
drag, startPoint x: 184, startPoint y: 46, endPoint x: 207, endPoint y: 54, distance: 24.7
click at [184, 46] on div "[PERSON_NAME]" at bounding box center [193, 50] width 63 height 16
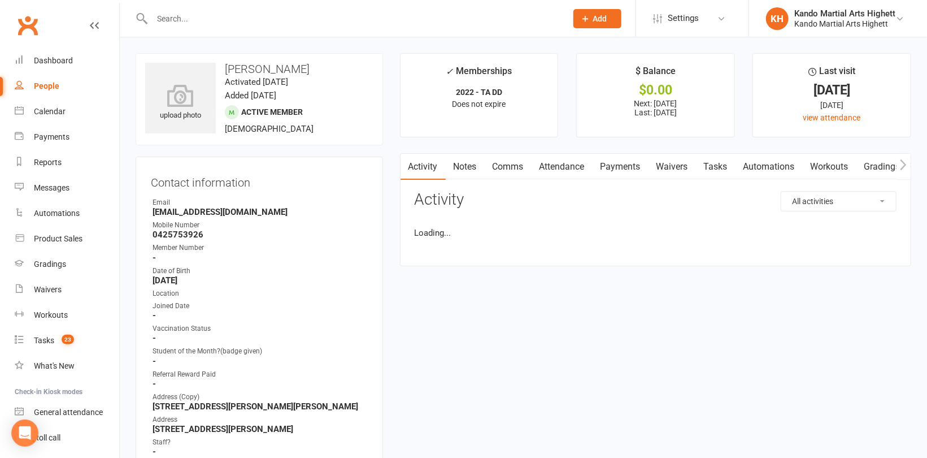
click at [466, 163] on link "Notes" at bounding box center [465, 167] width 39 height 26
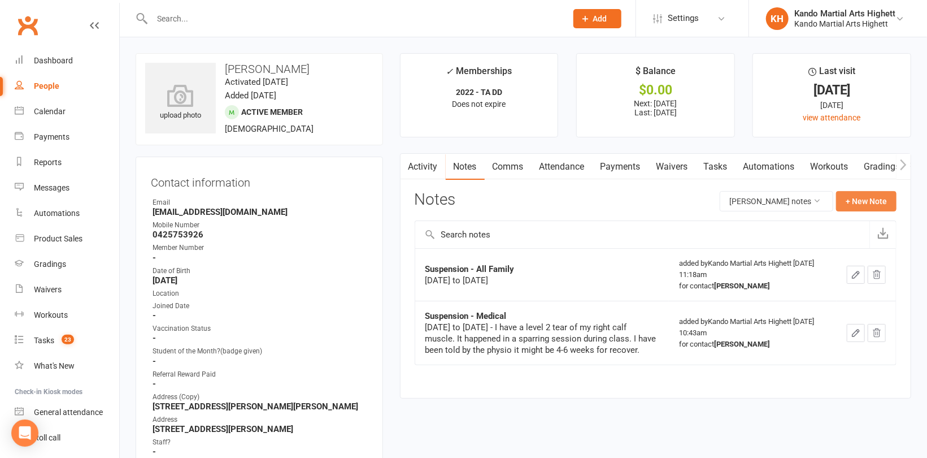
click at [862, 196] on button "+ New Note" at bounding box center [866, 201] width 60 height 20
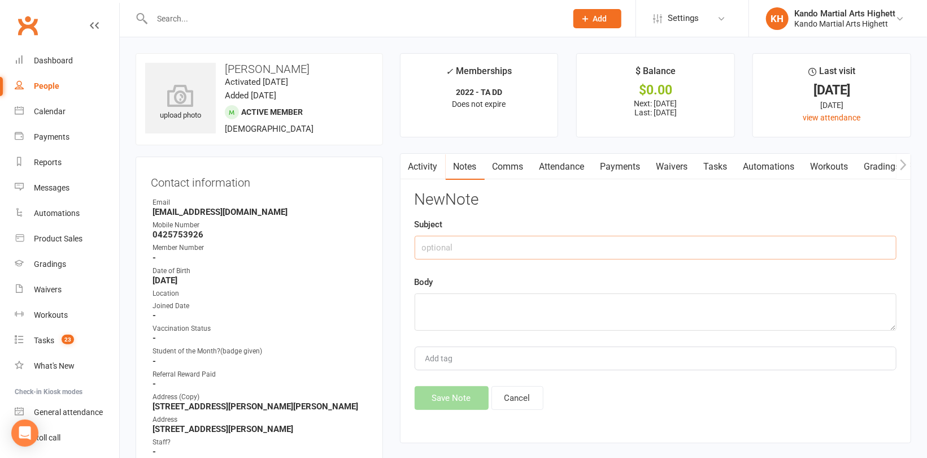
click at [507, 244] on input "text" at bounding box center [656, 248] width 482 height 24
type input "Suspension - Medical"
click at [432, 294] on textarea at bounding box center [656, 311] width 482 height 37
type textarea "[DATE] to [DATE]"
drag, startPoint x: 584, startPoint y: 301, endPoint x: 418, endPoint y: 297, distance: 166.2
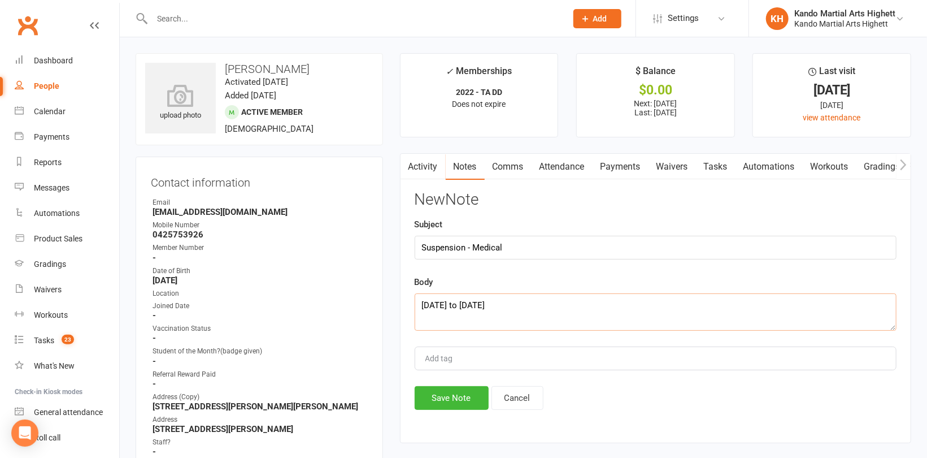
click at [418, 297] on textarea "[DATE] to [DATE]" at bounding box center [656, 311] width 482 height 37
paste textarea "[DATE] to [DATE]"
type textarea "[DATE] to [DATE]"
click at [456, 393] on button "Save Note" at bounding box center [452, 398] width 74 height 24
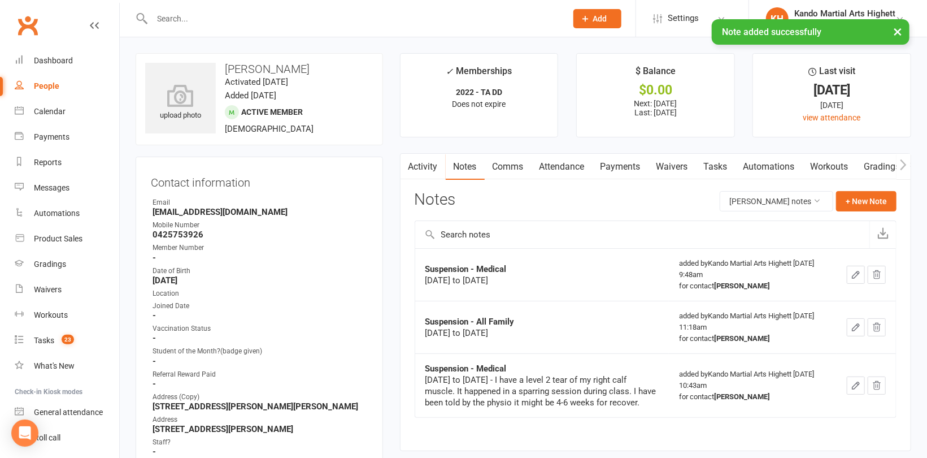
click at [621, 160] on link "Payments" at bounding box center [621, 167] width 56 height 26
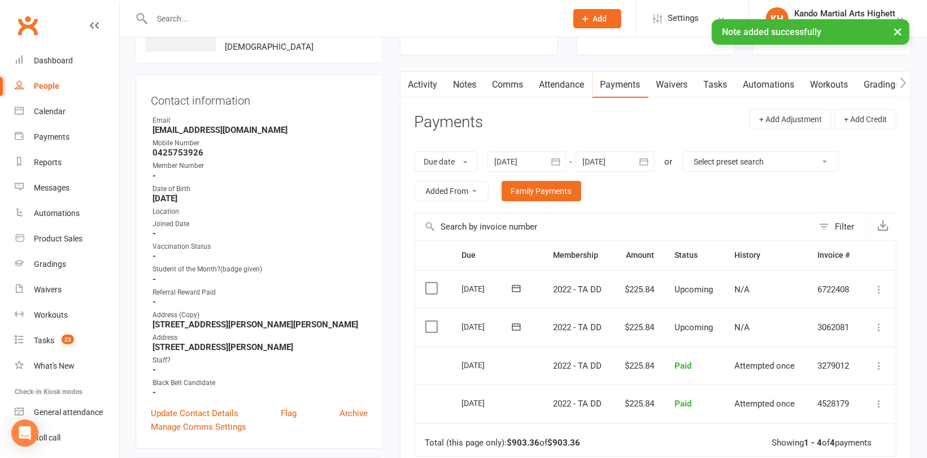
scroll to position [113, 0]
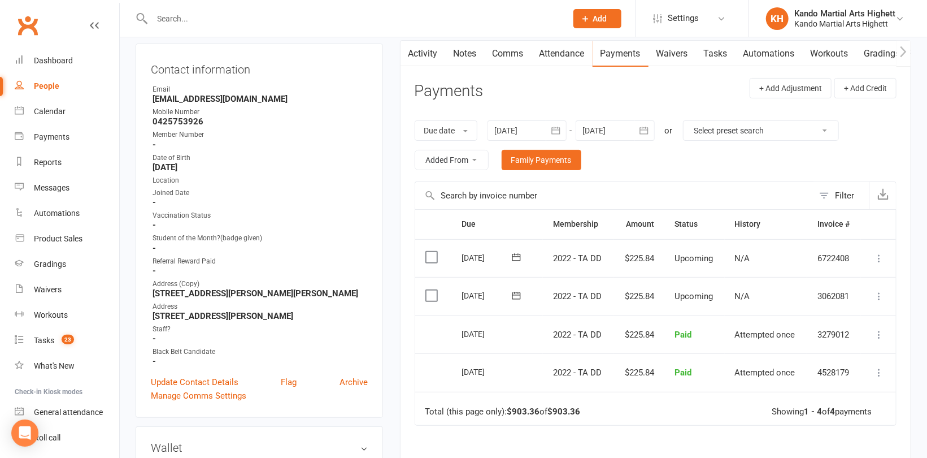
click at [878, 294] on icon at bounding box center [878, 295] width 11 height 11
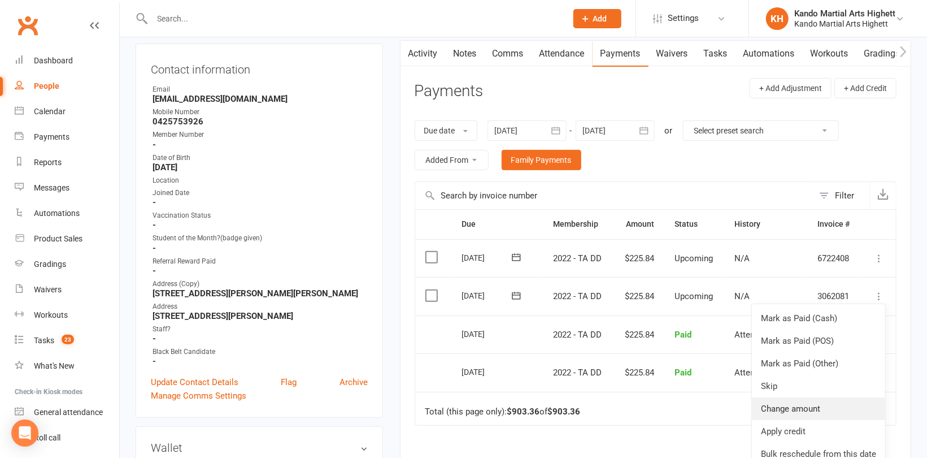
click at [812, 400] on link "Change amount" at bounding box center [818, 408] width 133 height 23
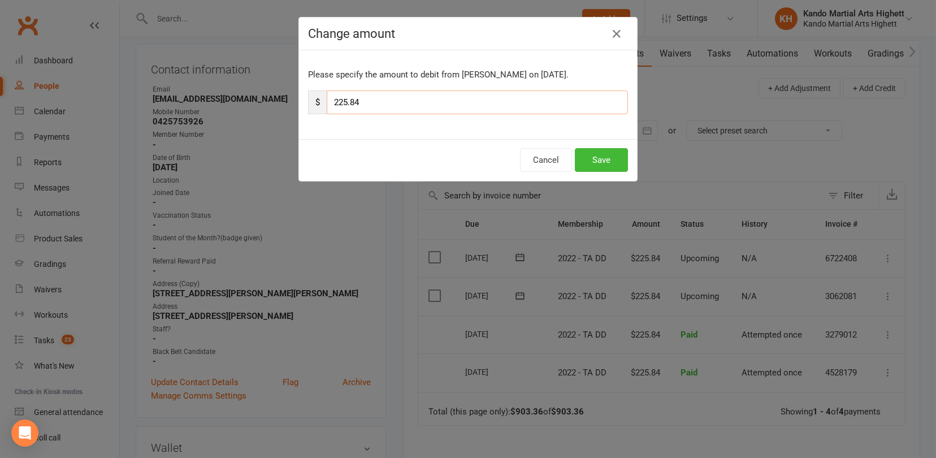
click at [392, 106] on input "225.84" at bounding box center [477, 102] width 301 height 24
type input "2"
type input "137.84"
click at [592, 160] on button "Save" at bounding box center [601, 160] width 53 height 24
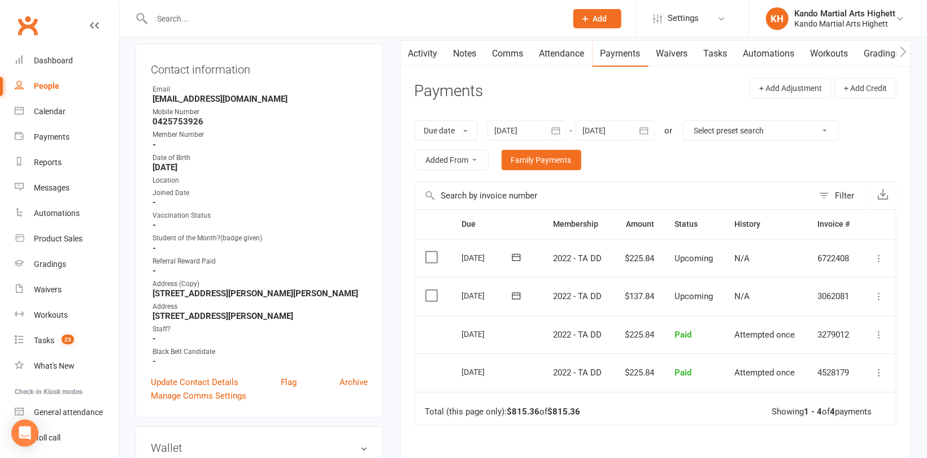
click at [882, 258] on icon at bounding box center [878, 258] width 11 height 11
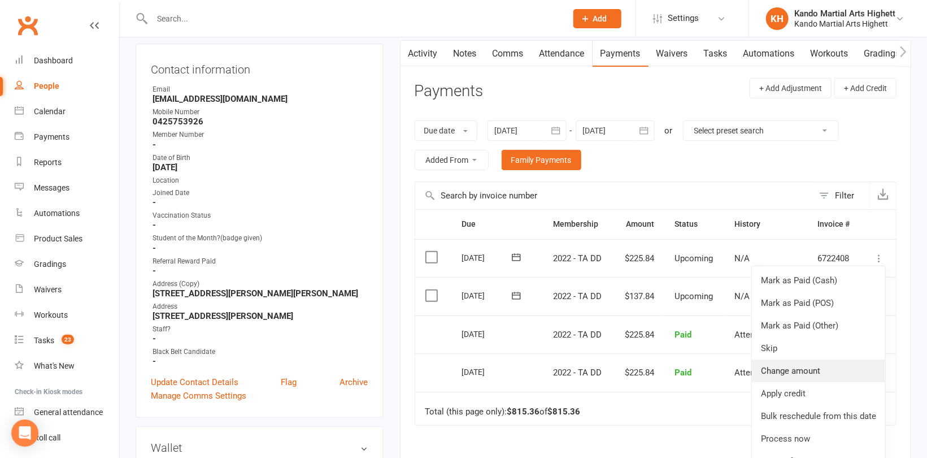
click at [824, 372] on link "Change amount" at bounding box center [818, 370] width 133 height 23
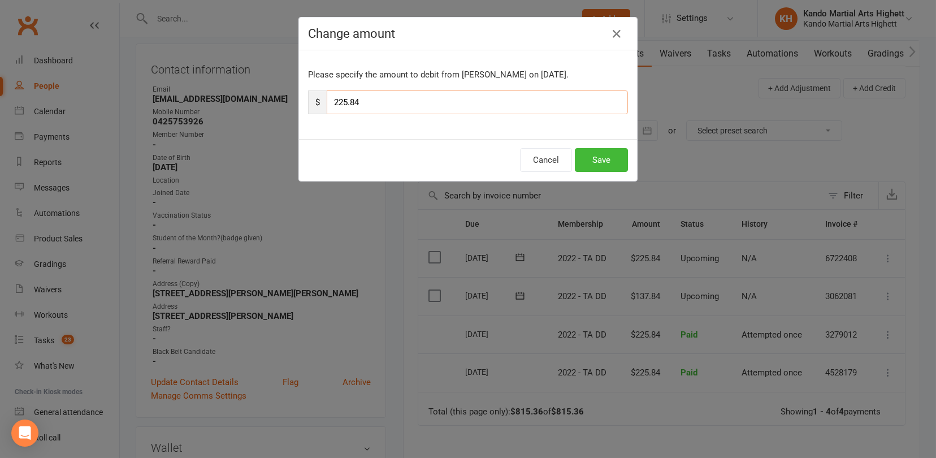
click at [466, 102] on input "225.84" at bounding box center [477, 102] width 301 height 24
type input "2"
type input "137.84"
click at [606, 160] on button "Save" at bounding box center [601, 160] width 53 height 24
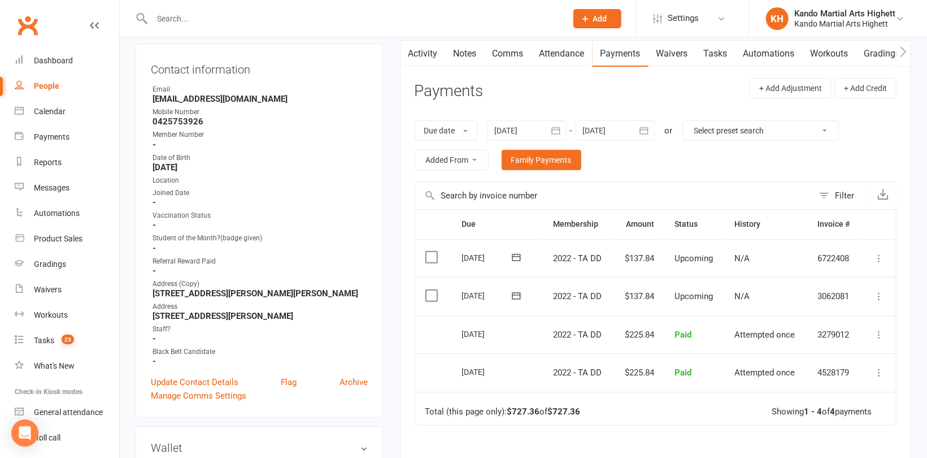
click at [611, 128] on div at bounding box center [615, 130] width 79 height 20
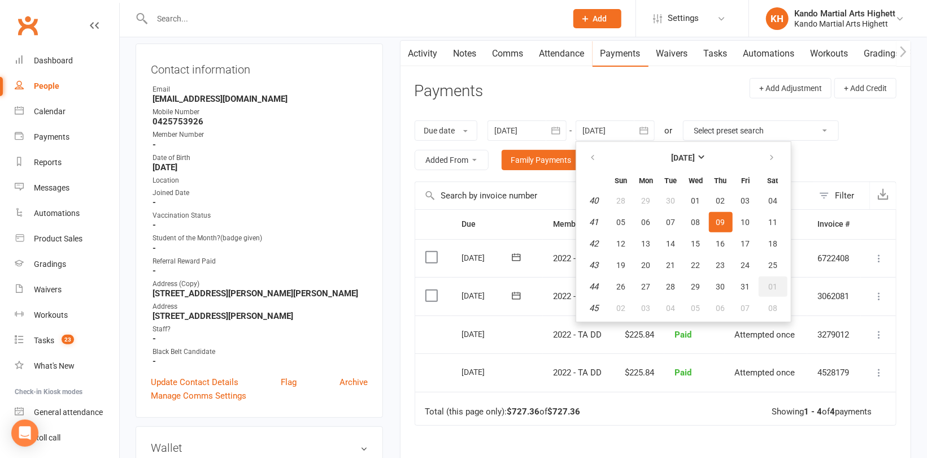
click at [773, 286] on span "01" at bounding box center [772, 286] width 9 height 9
type input "[DATE]"
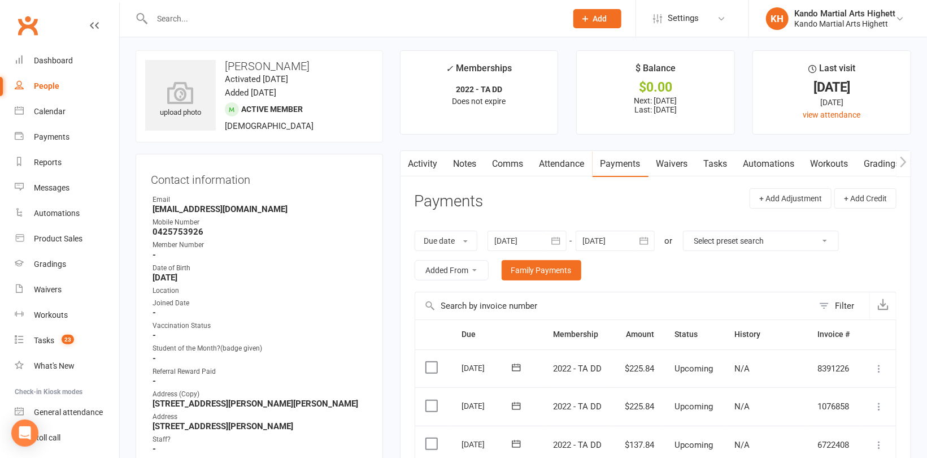
scroll to position [0, 0]
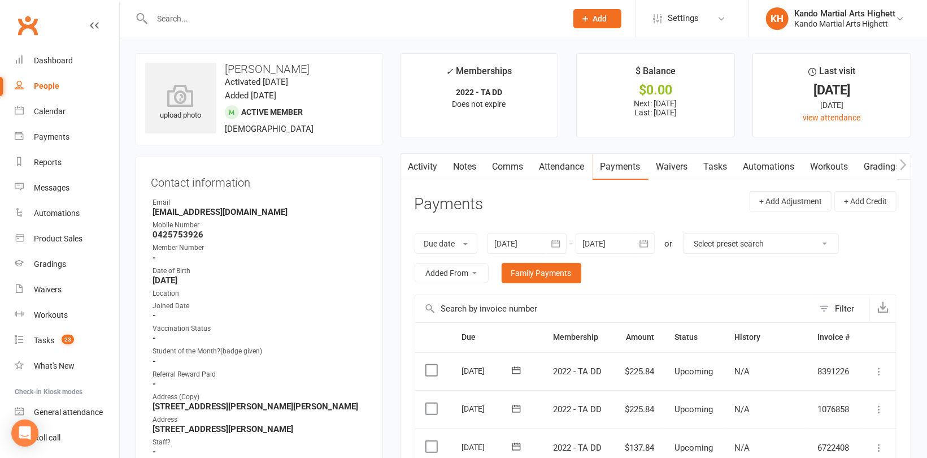
click at [525, 163] on link "Comms" at bounding box center [508, 167] width 47 height 26
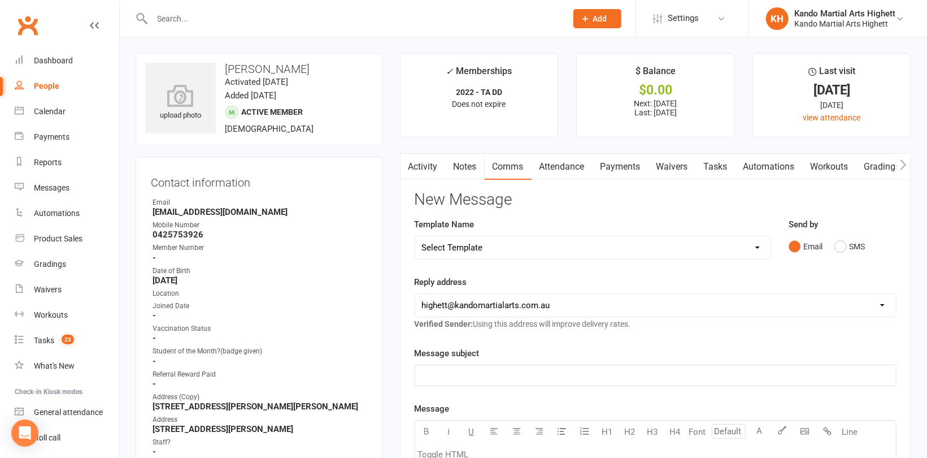
click at [512, 246] on select "Select Template [Email] 2_Booking Confirmation Required [Email] 3_Booking Confi…" at bounding box center [593, 247] width 356 height 23
select select "30"
click at [415, 236] on select "Select Template [Email] 2_Booking Confirmation Required [Email] 3_Booking Confi…" at bounding box center [593, 247] width 356 height 23
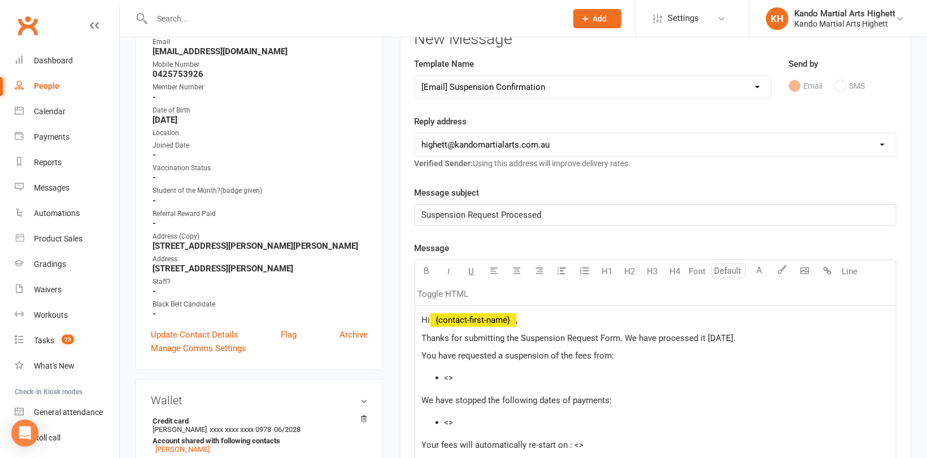
scroll to position [169, 0]
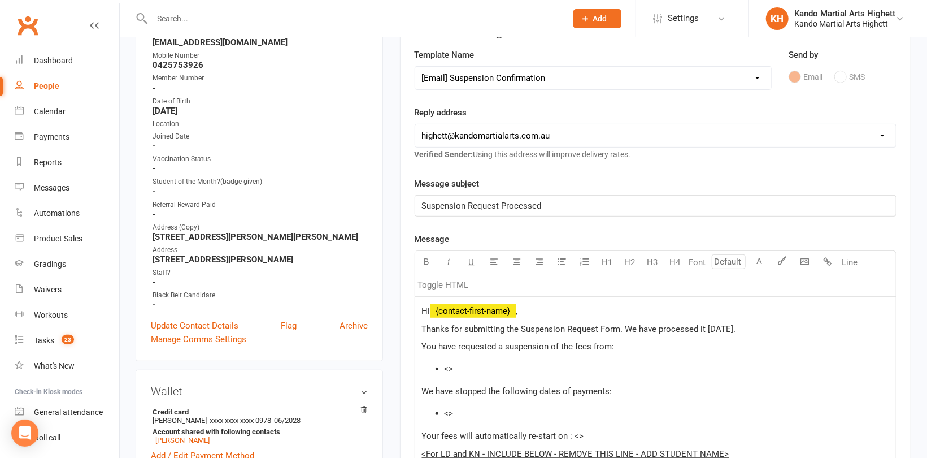
click at [491, 365] on li "<>" at bounding box center [667, 369] width 445 height 14
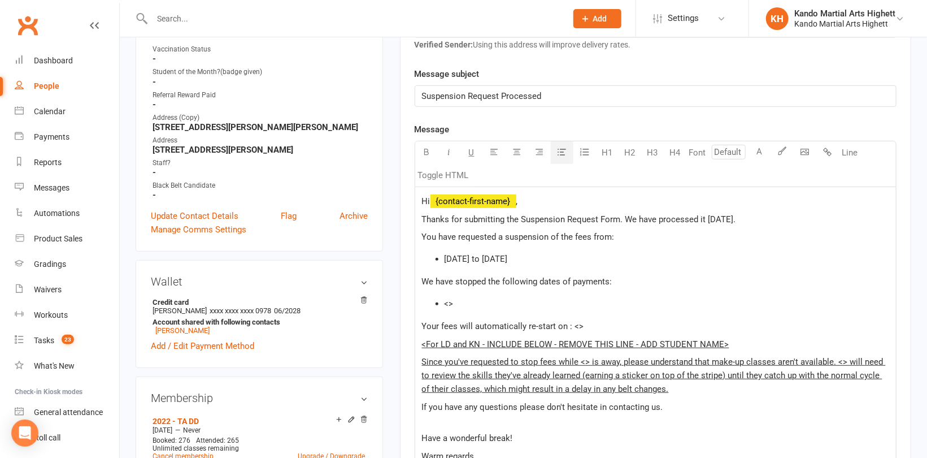
scroll to position [282, 0]
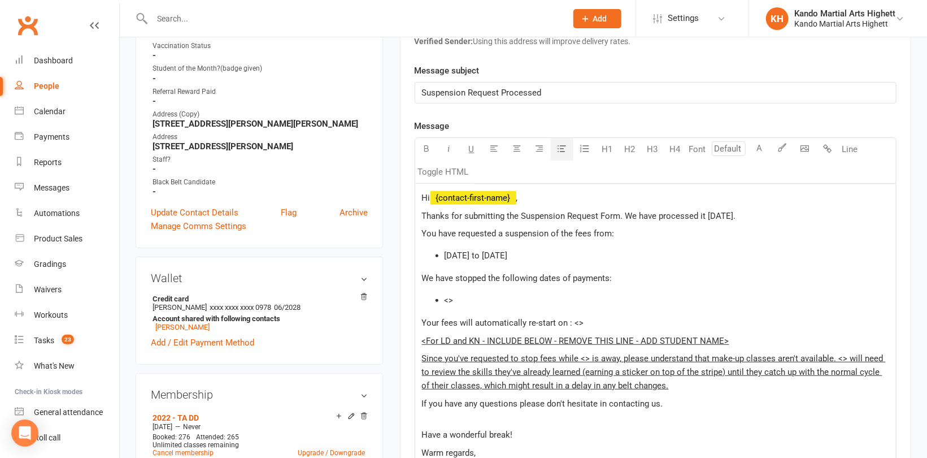
click at [467, 298] on li "<>" at bounding box center [667, 300] width 445 height 14
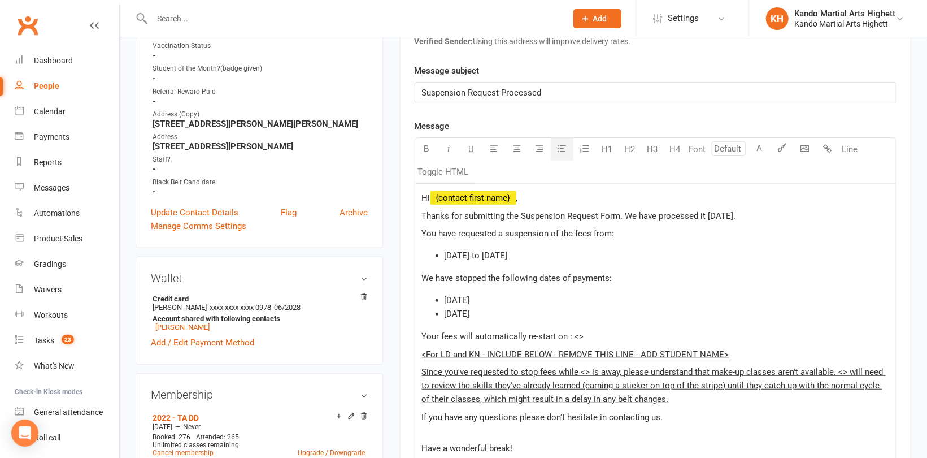
click at [595, 336] on p "Your fees will automatically re-start on : <>" at bounding box center [655, 336] width 467 height 14
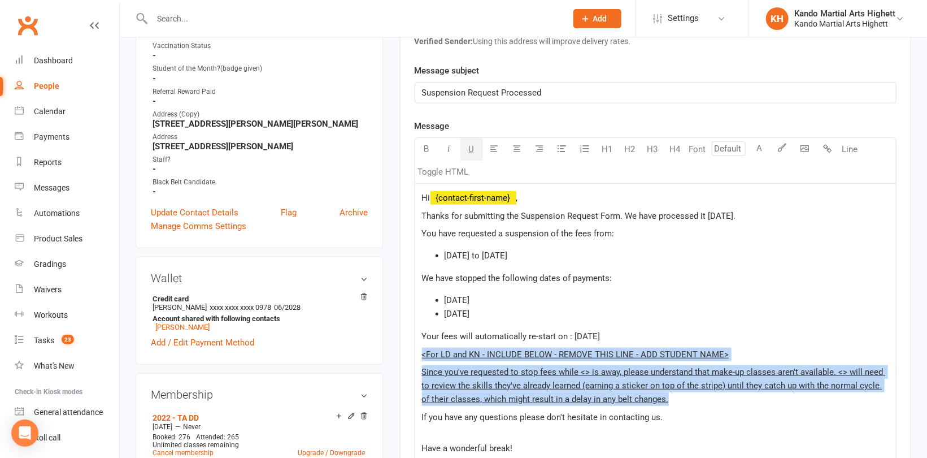
drag, startPoint x: 672, startPoint y: 398, endPoint x: 405, endPoint y: 353, distance: 271.0
click at [405, 353] on div "Activity Notes Comms Attendance Payments Waivers Tasks Automations Workouts Gra…" at bounding box center [655, 318] width 511 height 894
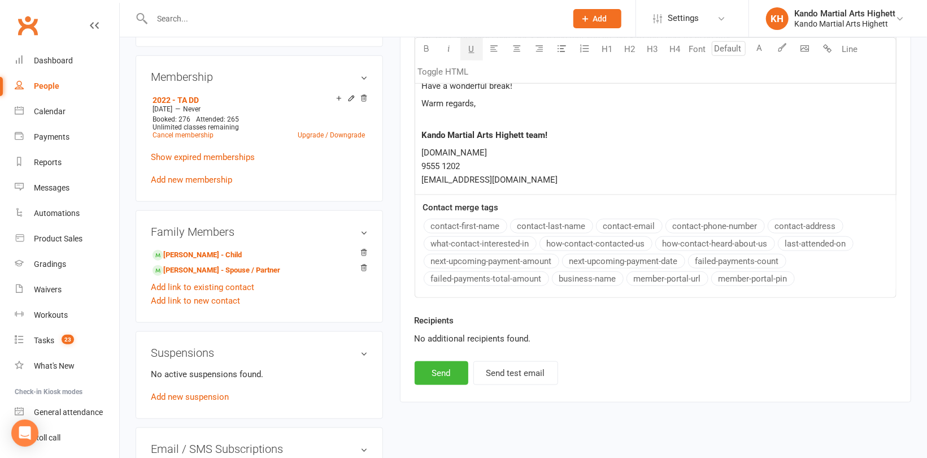
scroll to position [678, 0]
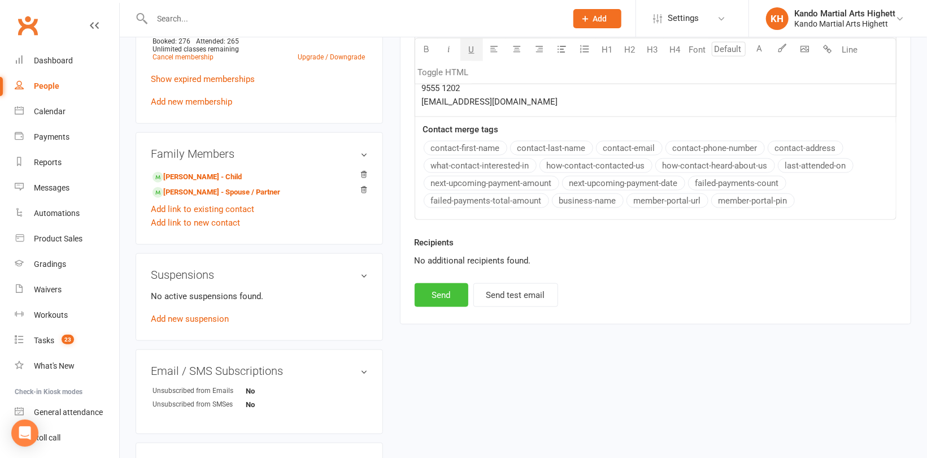
click at [435, 290] on button "Send" at bounding box center [442, 295] width 54 height 24
select select
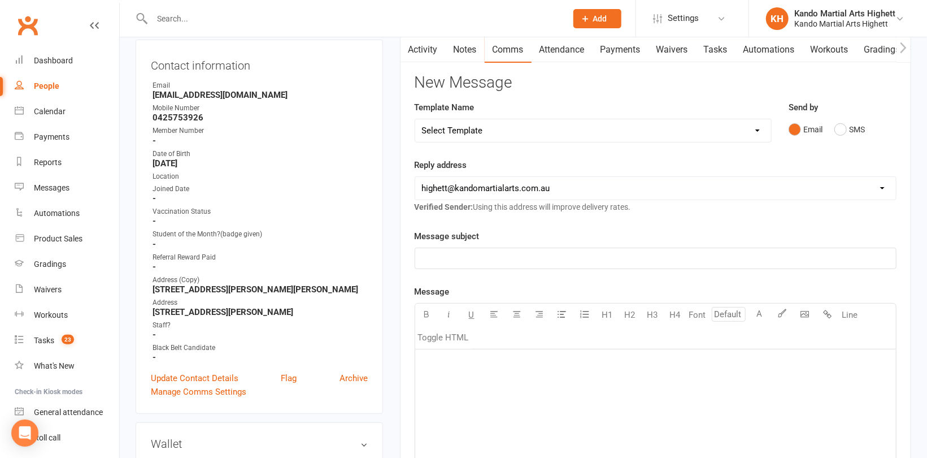
scroll to position [113, 0]
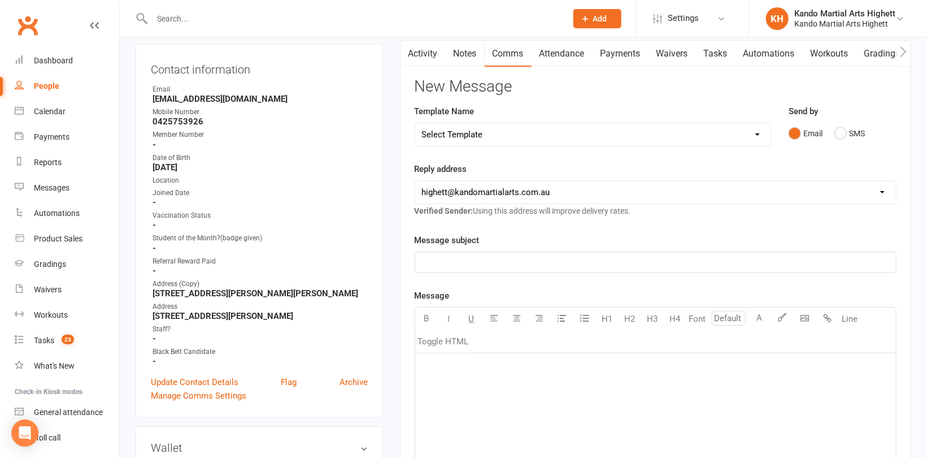
click at [192, 20] on input "text" at bounding box center [354, 19] width 410 height 16
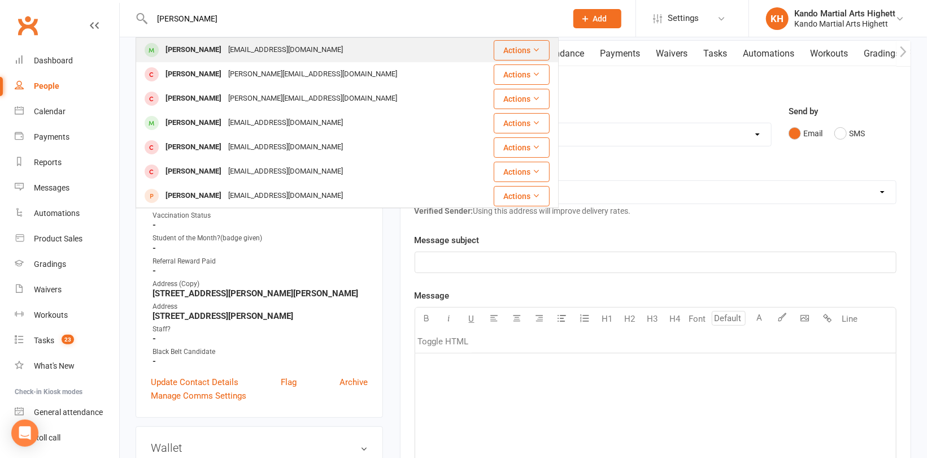
type input "[PERSON_NAME]"
click at [202, 52] on div "[PERSON_NAME]" at bounding box center [193, 50] width 63 height 16
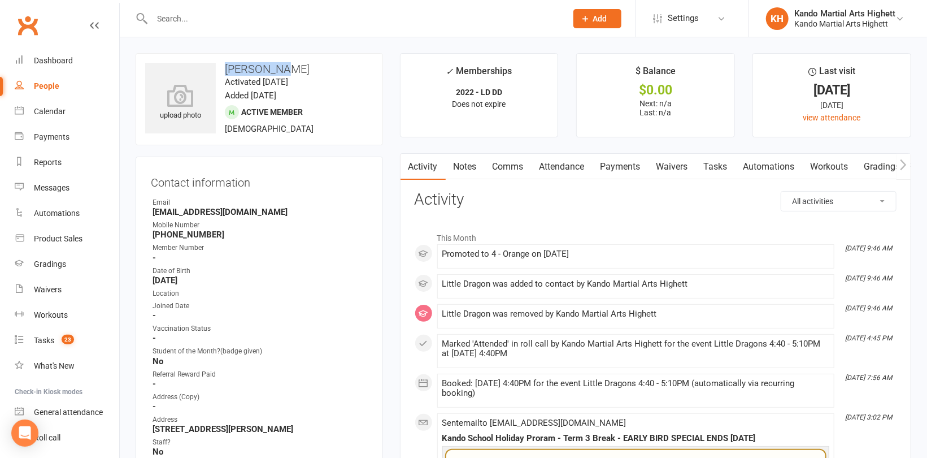
drag, startPoint x: 290, startPoint y: 66, endPoint x: 224, endPoint y: 69, distance: 66.2
click at [224, 69] on h3 "[PERSON_NAME]" at bounding box center [259, 69] width 228 height 12
copy h3 "[PERSON_NAME]"
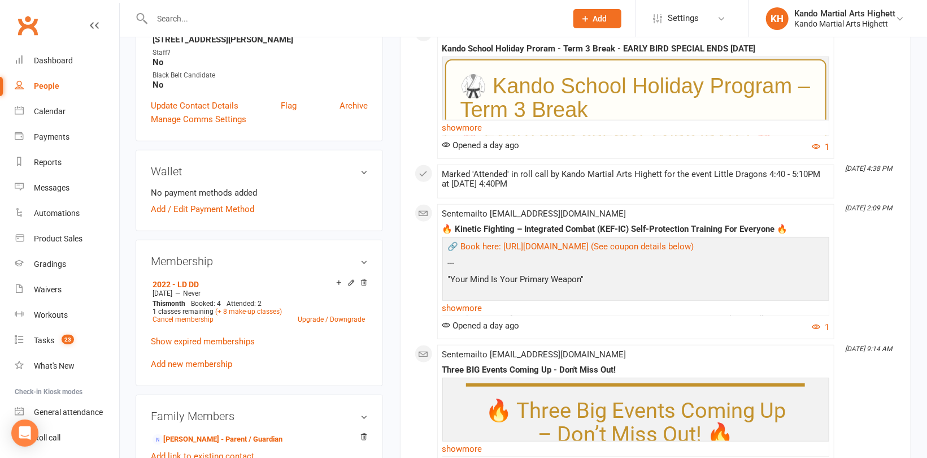
scroll to position [452, 0]
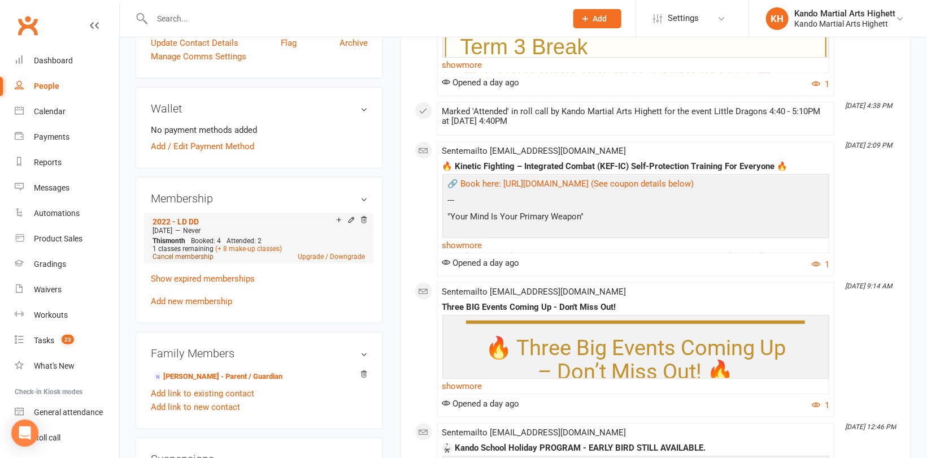
click at [194, 257] on link "Cancel membership" at bounding box center [183, 257] width 61 height 8
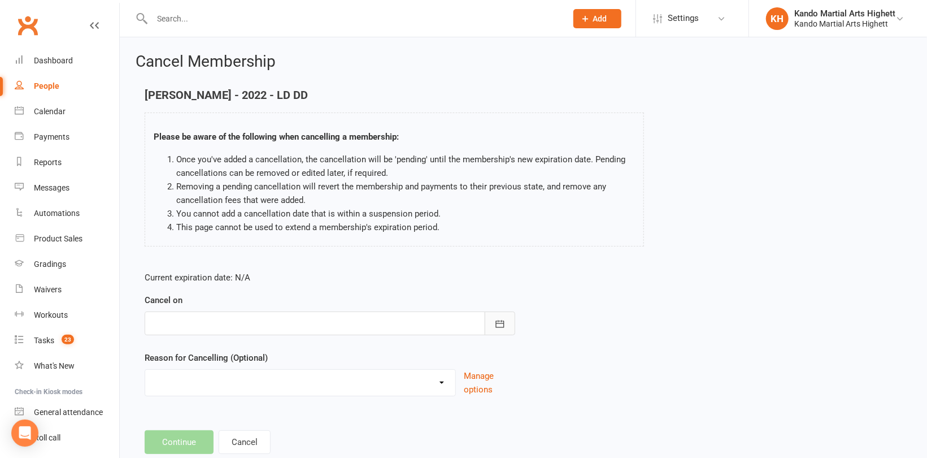
click at [501, 324] on icon "button" at bounding box center [499, 323] width 11 height 11
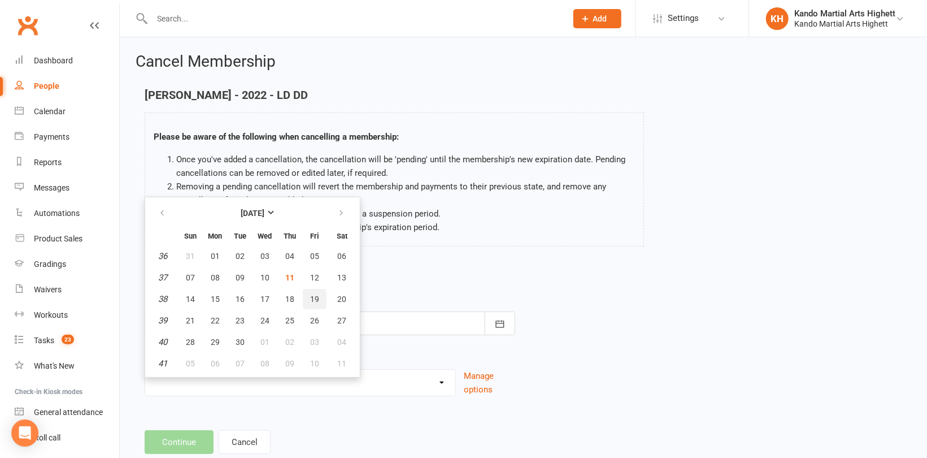
click at [307, 300] on button "19" at bounding box center [315, 299] width 24 height 20
type input "[DATE]"
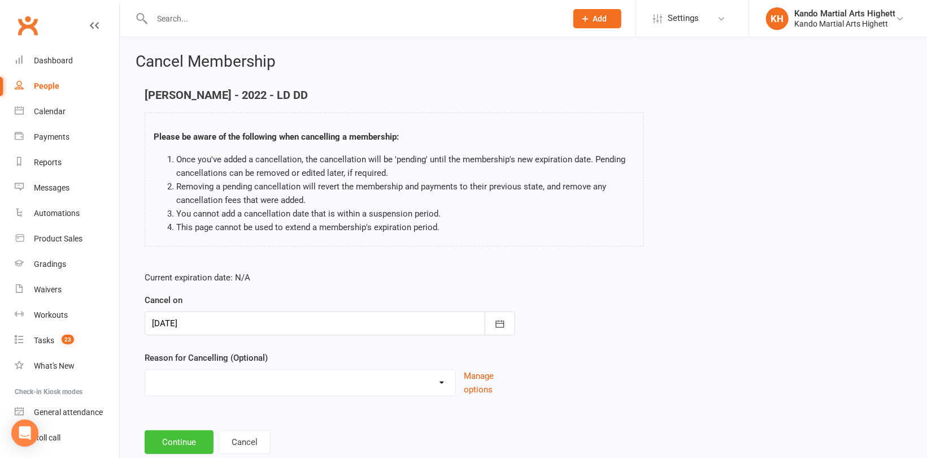
click at [185, 433] on button "Continue" at bounding box center [179, 442] width 69 height 24
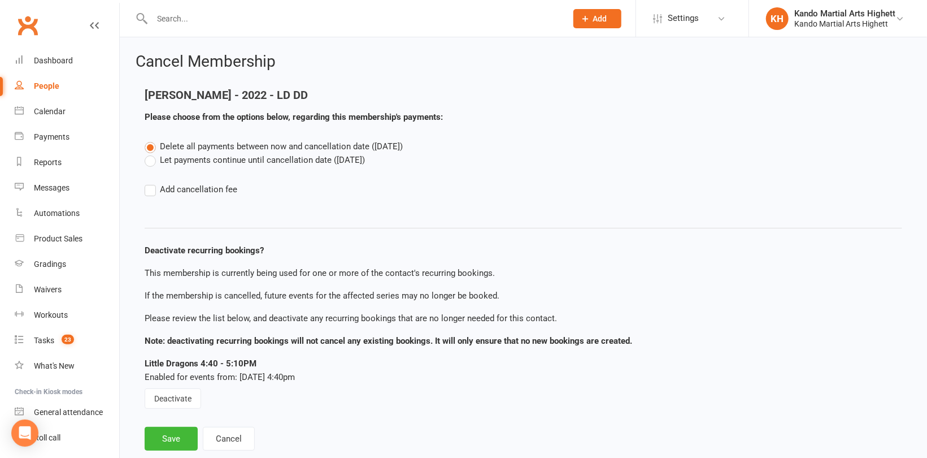
click at [201, 154] on label "Let payments continue until cancellation date ([DATE])" at bounding box center [255, 160] width 220 height 14
click at [152, 153] on input "Let payments continue until cancellation date ([DATE])" at bounding box center [148, 153] width 7 height 0
click at [177, 432] on button "Save" at bounding box center [171, 439] width 53 height 24
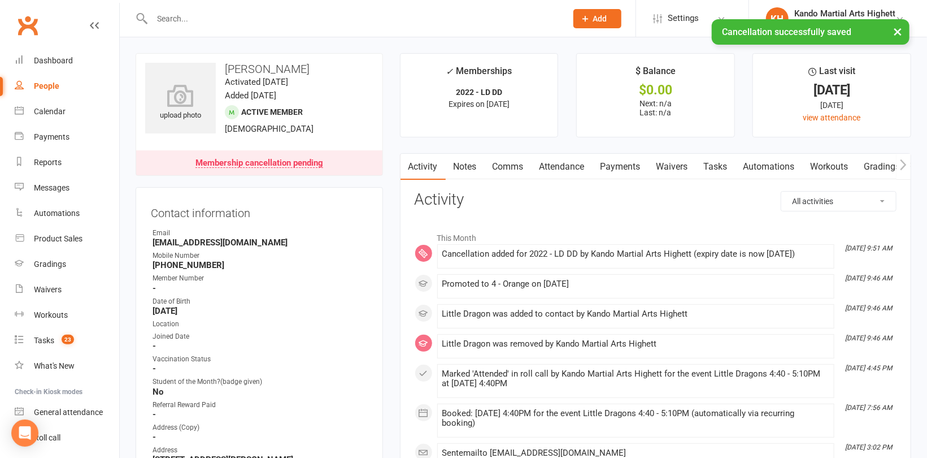
click at [572, 163] on link "Attendance" at bounding box center [562, 167] width 61 height 26
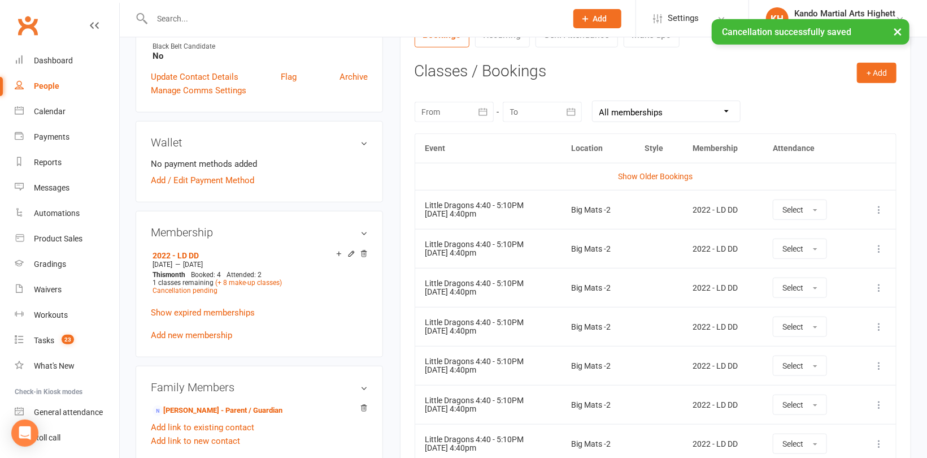
scroll to position [452, 0]
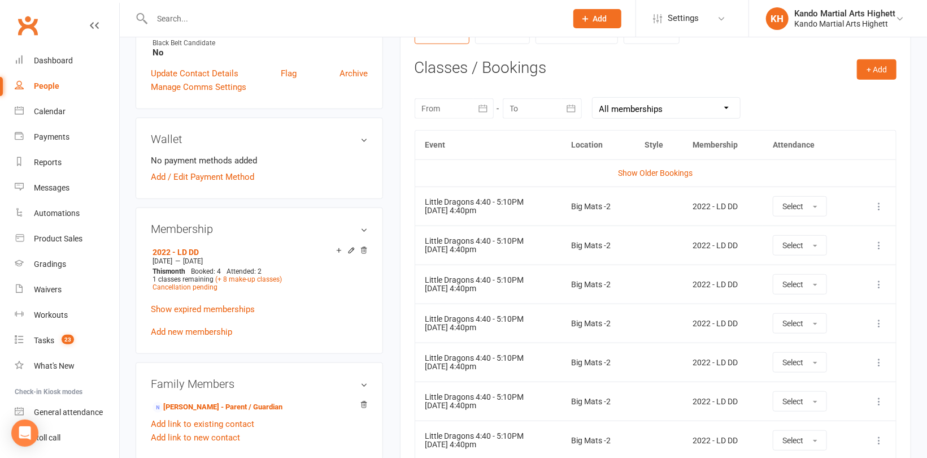
click at [884, 246] on icon at bounding box center [878, 245] width 11 height 11
click at [816, 310] on link "Remove booking" at bounding box center [829, 312] width 112 height 23
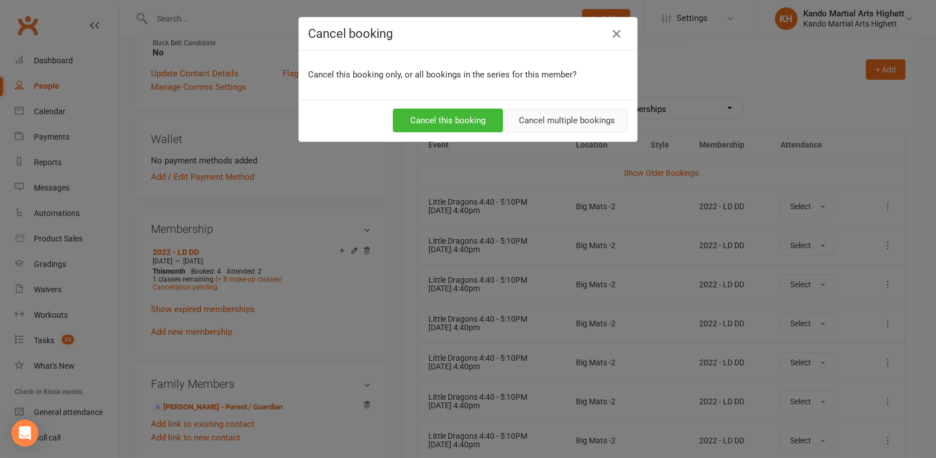
click at [576, 124] on button "Cancel multiple bookings" at bounding box center [567, 120] width 122 height 24
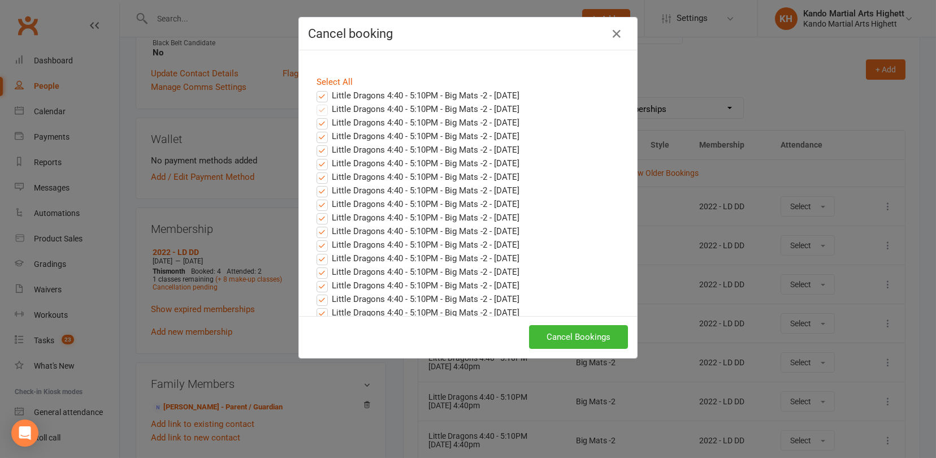
click at [431, 96] on label "Little Dragons 4:40 - 5:10PM - Big Mats -2 - [DATE]" at bounding box center [417, 96] width 203 height 14
click at [315, 89] on input "Little Dragons 4:40 - 5:10PM - Big Mats -2 - [DATE]" at bounding box center [311, 89] width 7 height 0
click at [570, 333] on button "Cancel Bookings" at bounding box center [578, 337] width 99 height 24
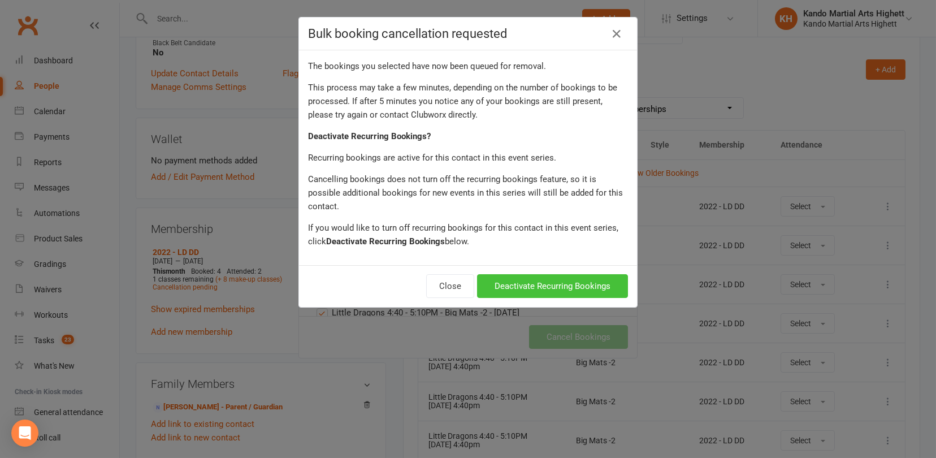
click at [561, 277] on button "Deactivate Recurring Bookings" at bounding box center [552, 286] width 151 height 24
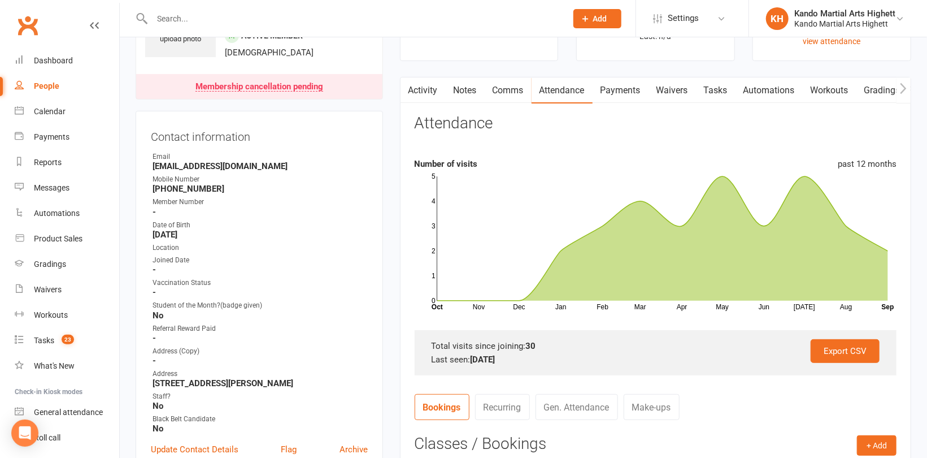
scroll to position [0, 0]
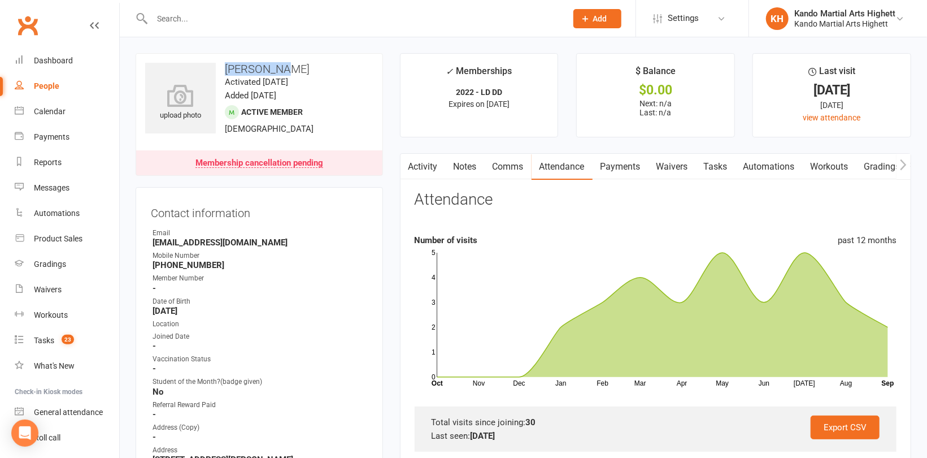
drag, startPoint x: 289, startPoint y: 67, endPoint x: 225, endPoint y: 74, distance: 64.2
click at [225, 74] on h3 "[PERSON_NAME]" at bounding box center [259, 69] width 228 height 12
copy h3 "[PERSON_NAME]"
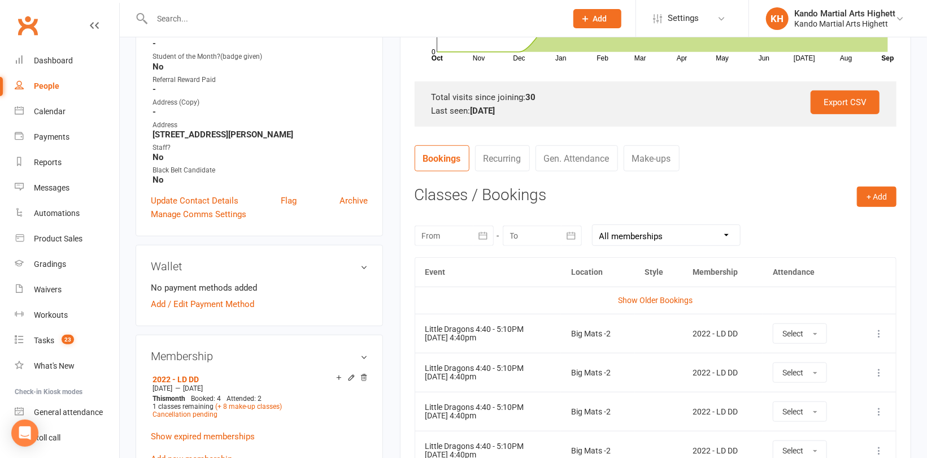
scroll to position [339, 0]
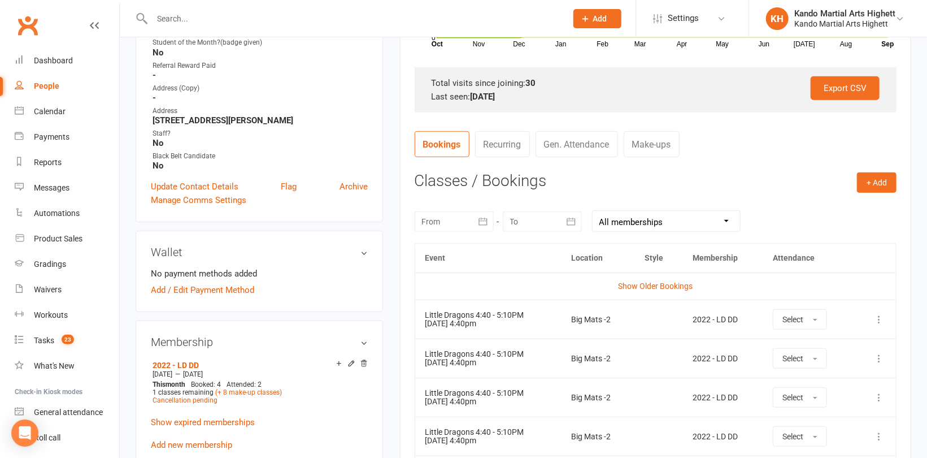
click at [392, 316] on main "✓ Memberships 2022 - LD DD Expires on [DATE] $ Balance $0.00 Next: n/a Last: n/…" at bounding box center [656, 252] width 528 height 1077
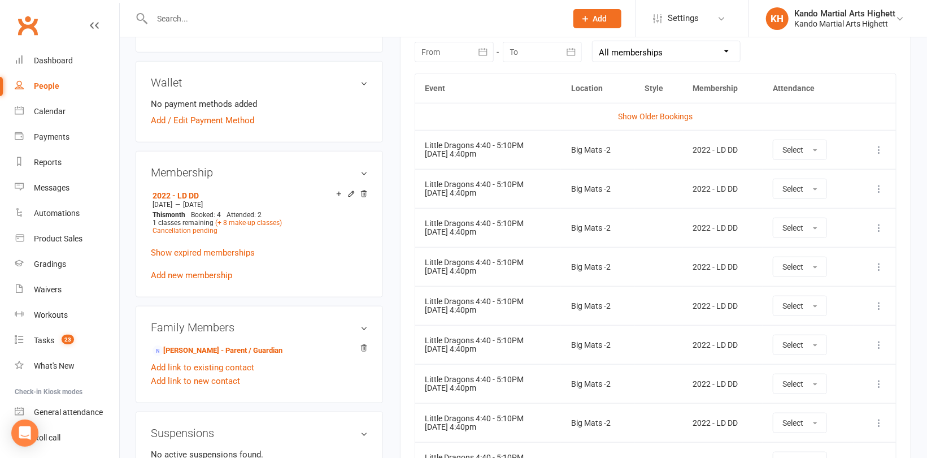
scroll to position [621, 0]
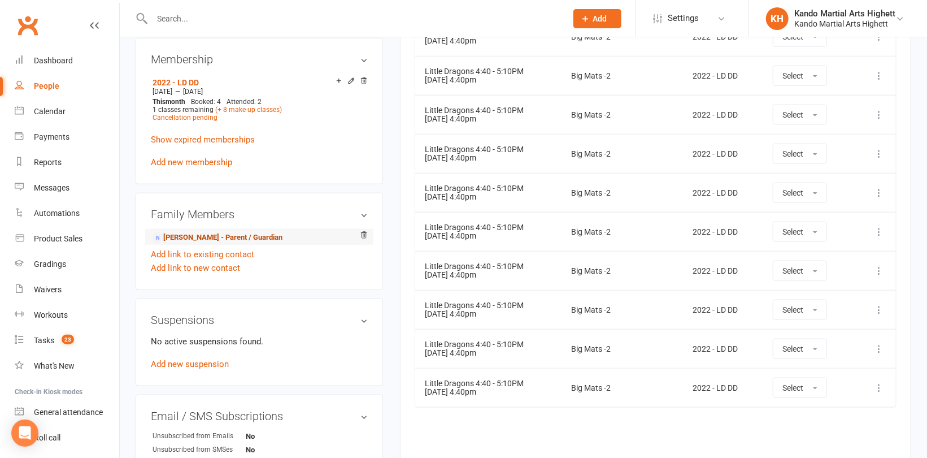
click at [221, 236] on link "[PERSON_NAME] - Parent / Guardian" at bounding box center [218, 238] width 130 height 12
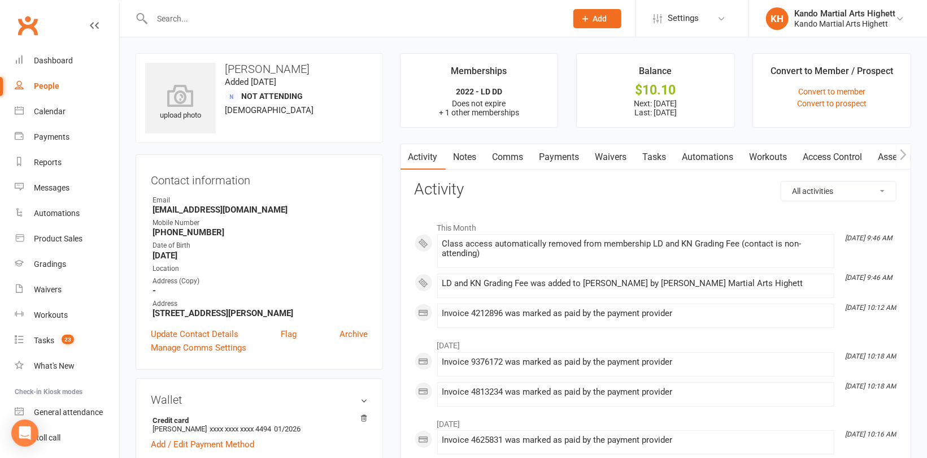
click at [554, 162] on link "Payments" at bounding box center [560, 157] width 56 height 26
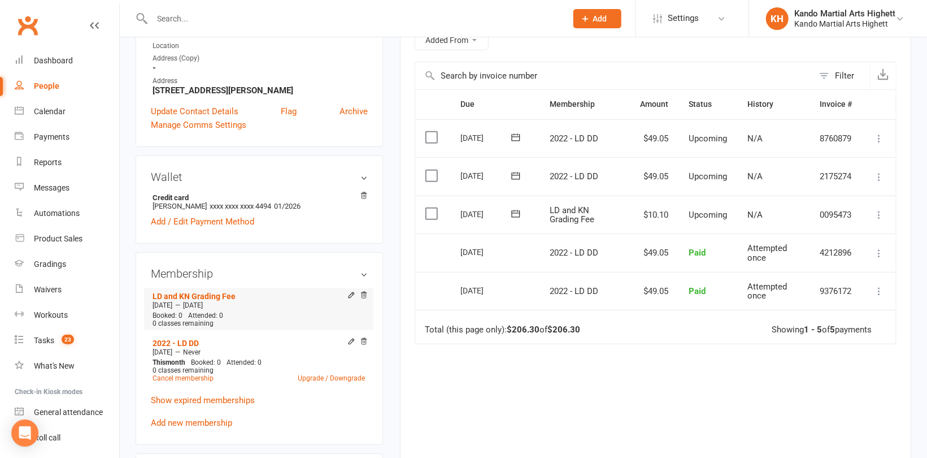
scroll to position [226, 0]
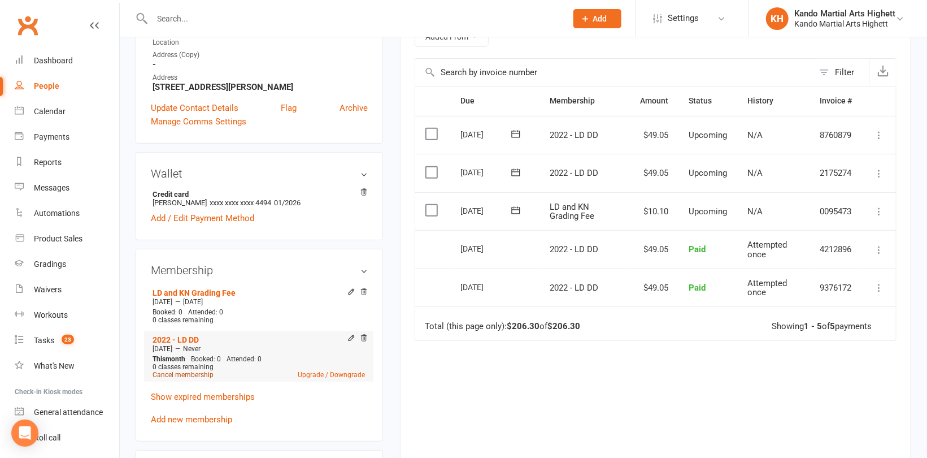
click at [185, 375] on link "Cancel membership" at bounding box center [183, 375] width 61 height 8
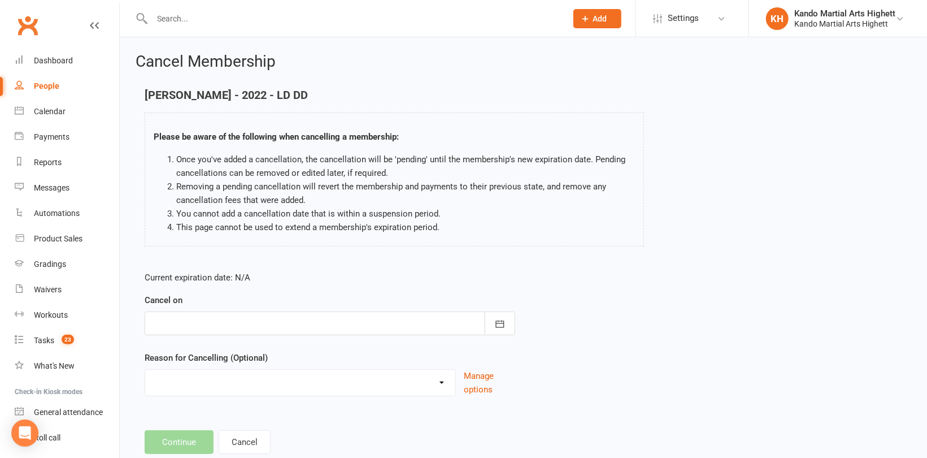
click at [347, 323] on div at bounding box center [330, 323] width 371 height 24
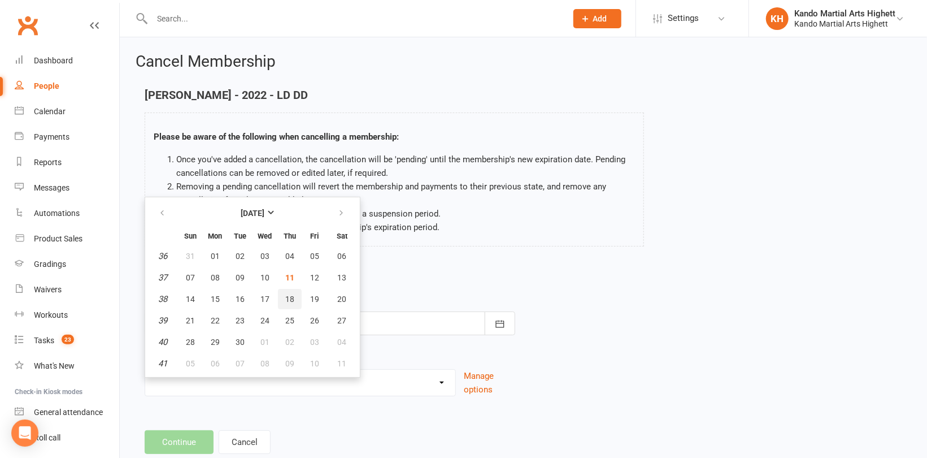
click at [285, 295] on span "18" at bounding box center [289, 298] width 9 height 9
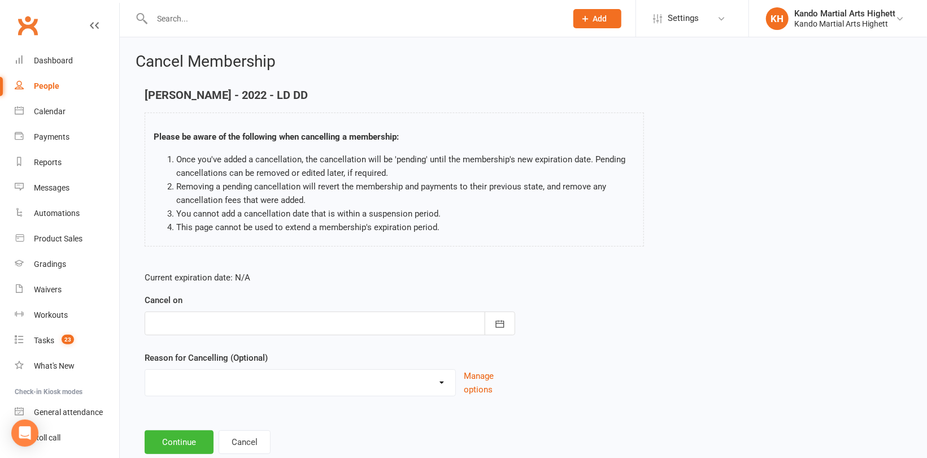
type input "[DATE]"
click at [201, 377] on select "Holiday Injury Other reason" at bounding box center [300, 380] width 310 height 23
click at [240, 339] on form "Current expiration date: N/A Cancel on [DATE] [DATE] Sun Mon Tue Wed Thu Fri Sa…" at bounding box center [330, 333] width 371 height 125
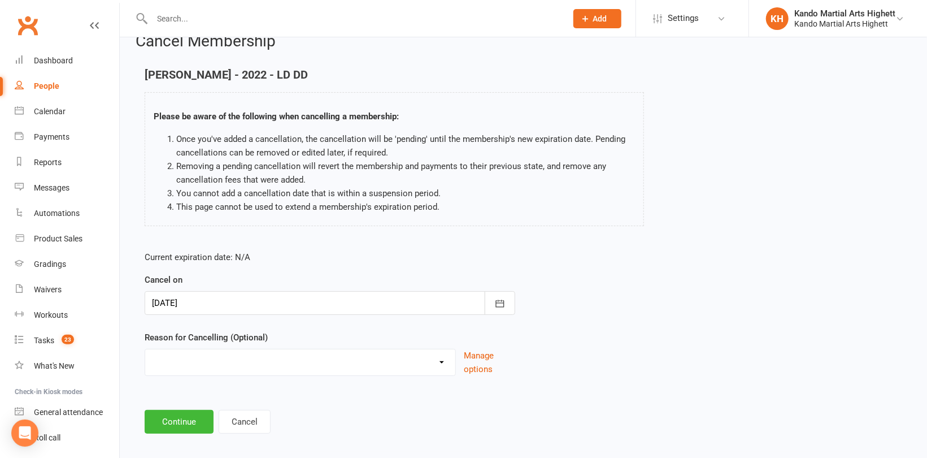
scroll to position [29, 0]
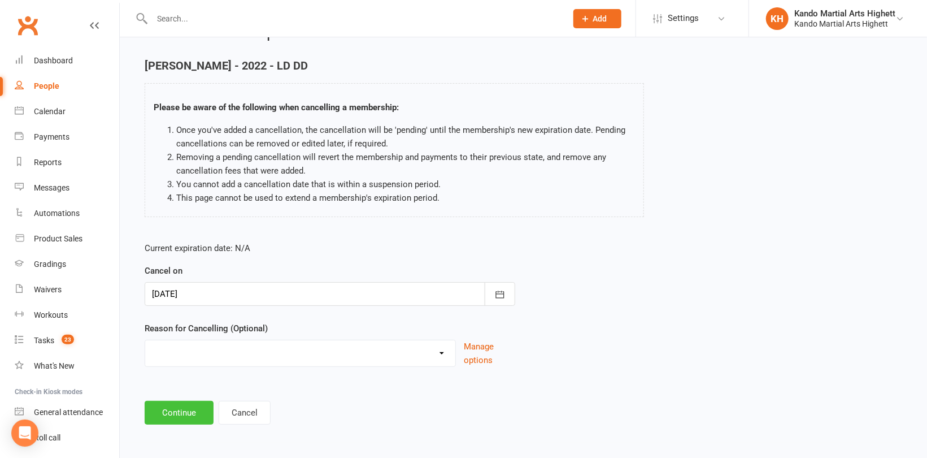
drag, startPoint x: 190, startPoint y: 409, endPoint x: 194, endPoint y: 401, distance: 9.4
click at [190, 408] on button "Continue" at bounding box center [179, 413] width 69 height 24
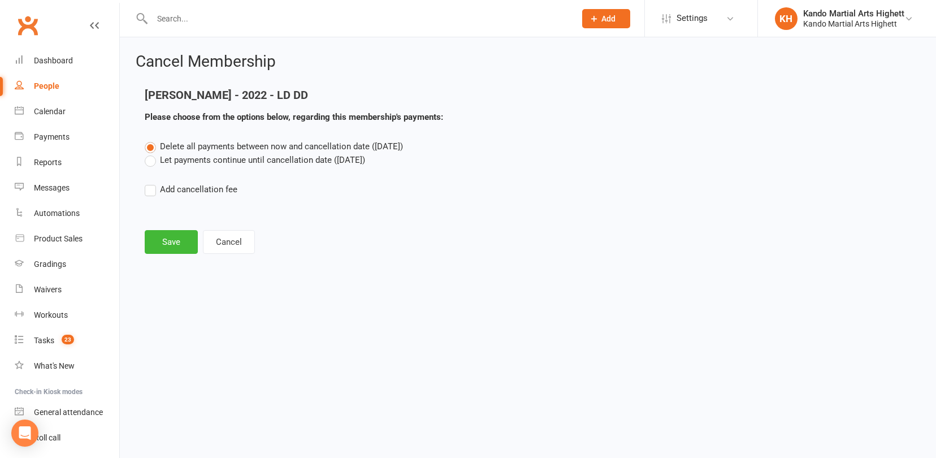
click at [208, 157] on label "Let payments continue until cancellation date ([DATE])" at bounding box center [255, 160] width 220 height 14
click at [152, 153] on input "Let payments continue until cancellation date ([DATE])" at bounding box center [148, 153] width 7 height 0
click at [165, 234] on button "Save" at bounding box center [171, 242] width 53 height 24
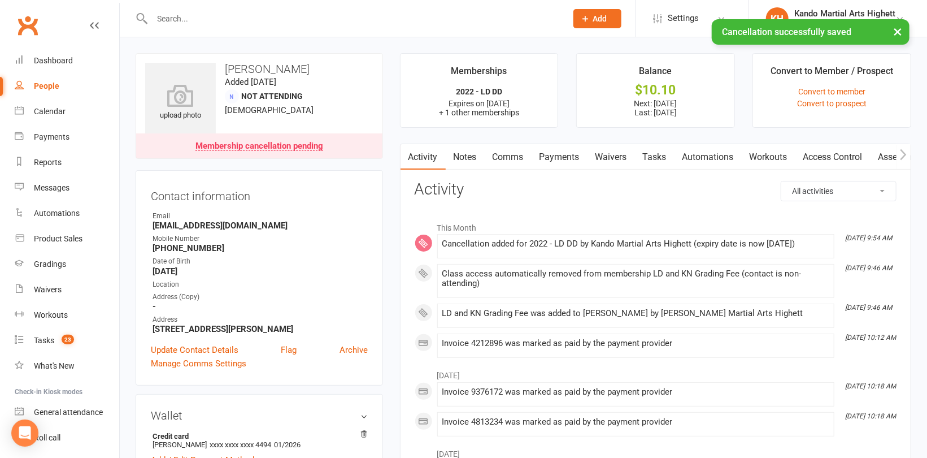
click at [551, 158] on link "Payments" at bounding box center [560, 157] width 56 height 26
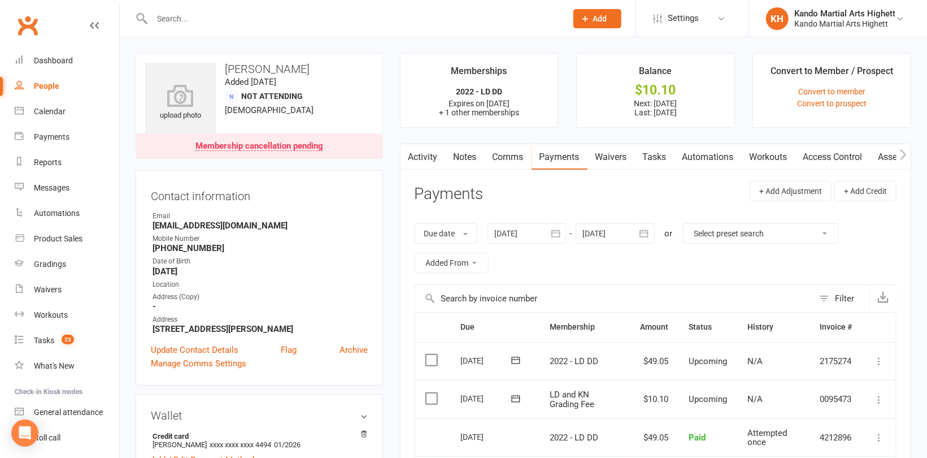
click at [54, 82] on div "People" at bounding box center [46, 85] width 25 height 9
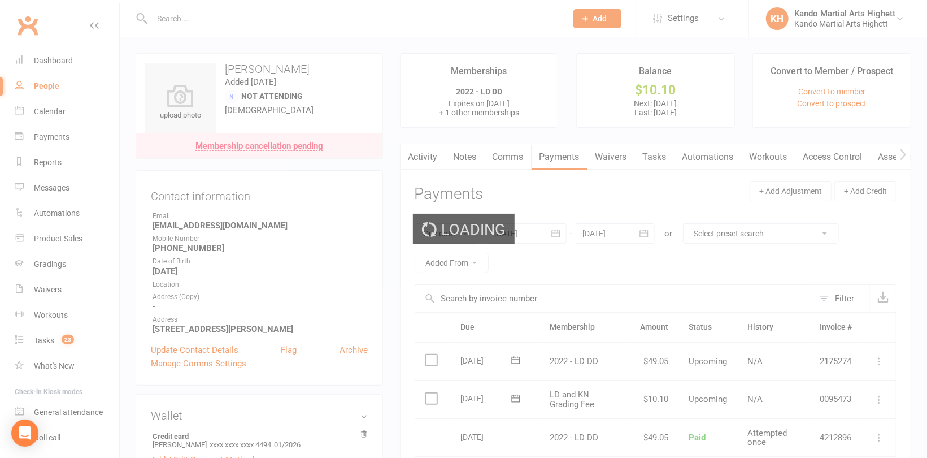
select select "100"
